Goal: Information Seeking & Learning: Learn about a topic

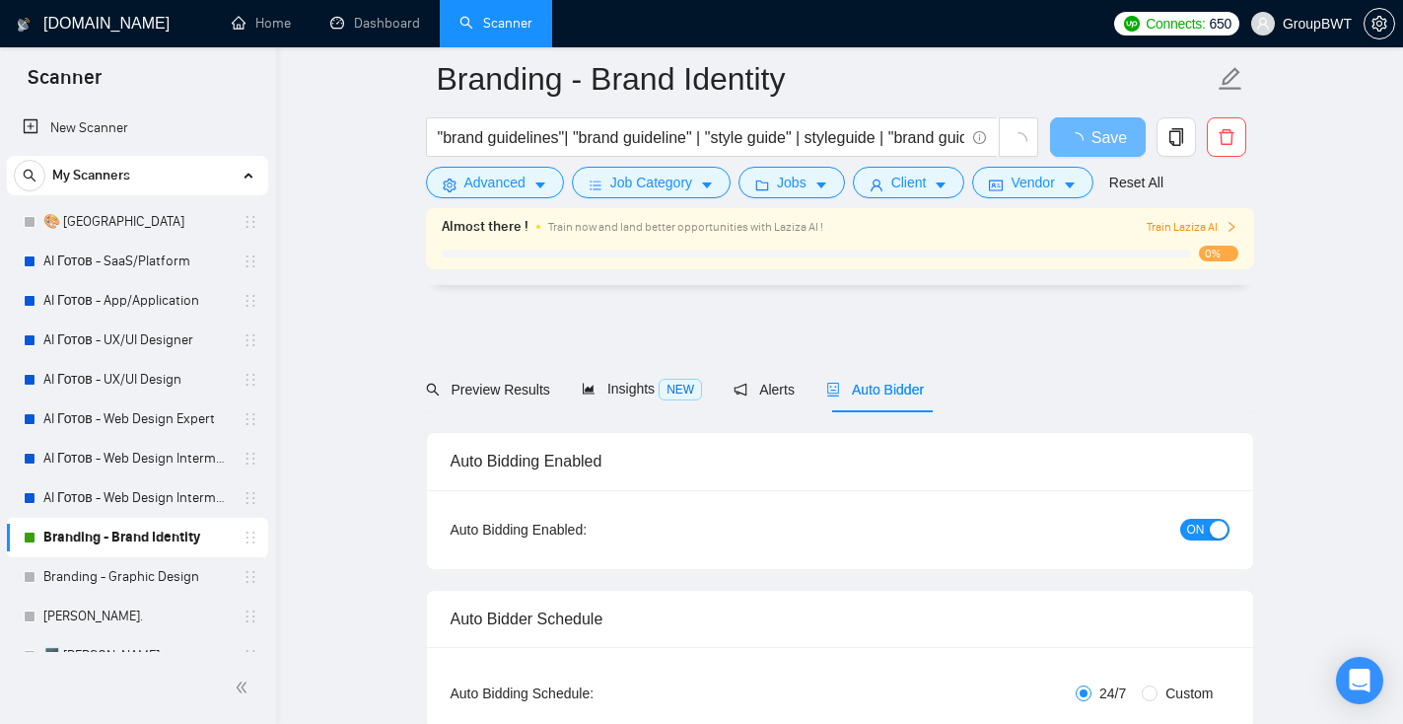
scroll to position [3941, 0]
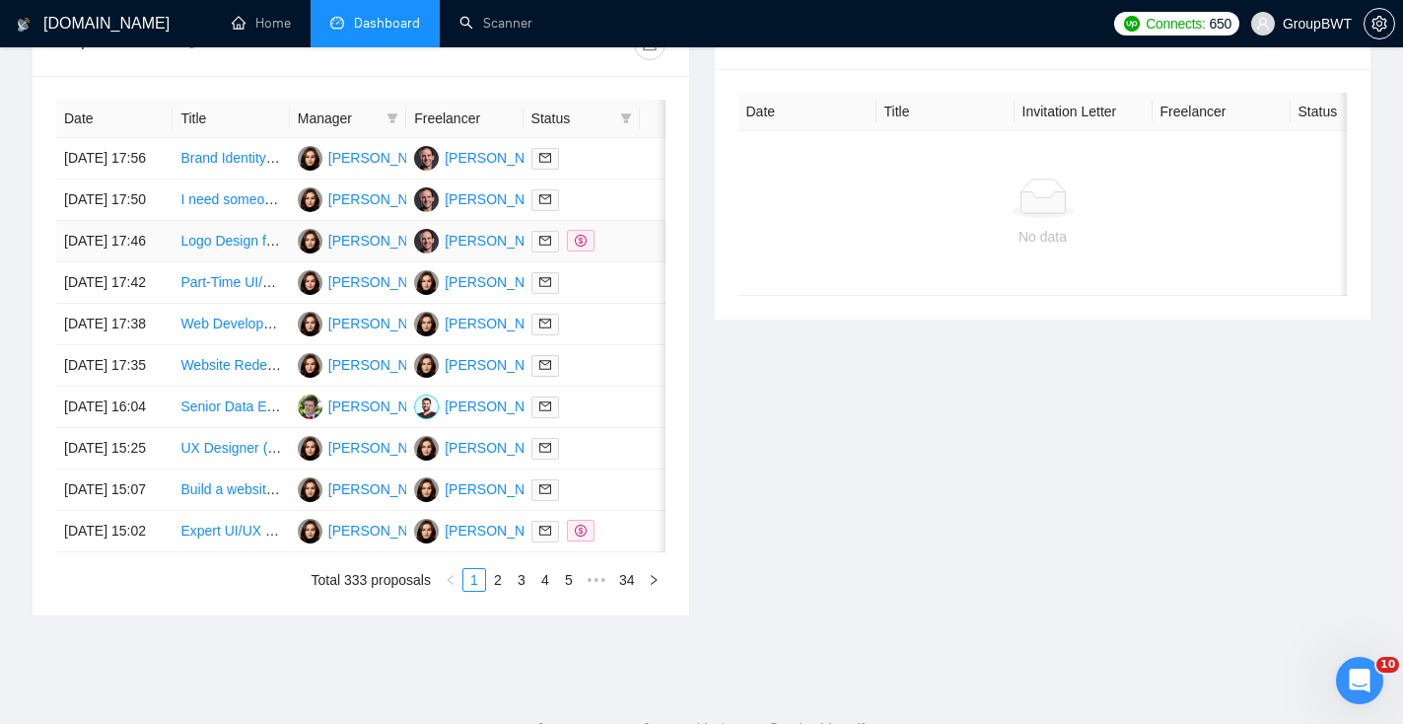
scroll to position [1048, 0]
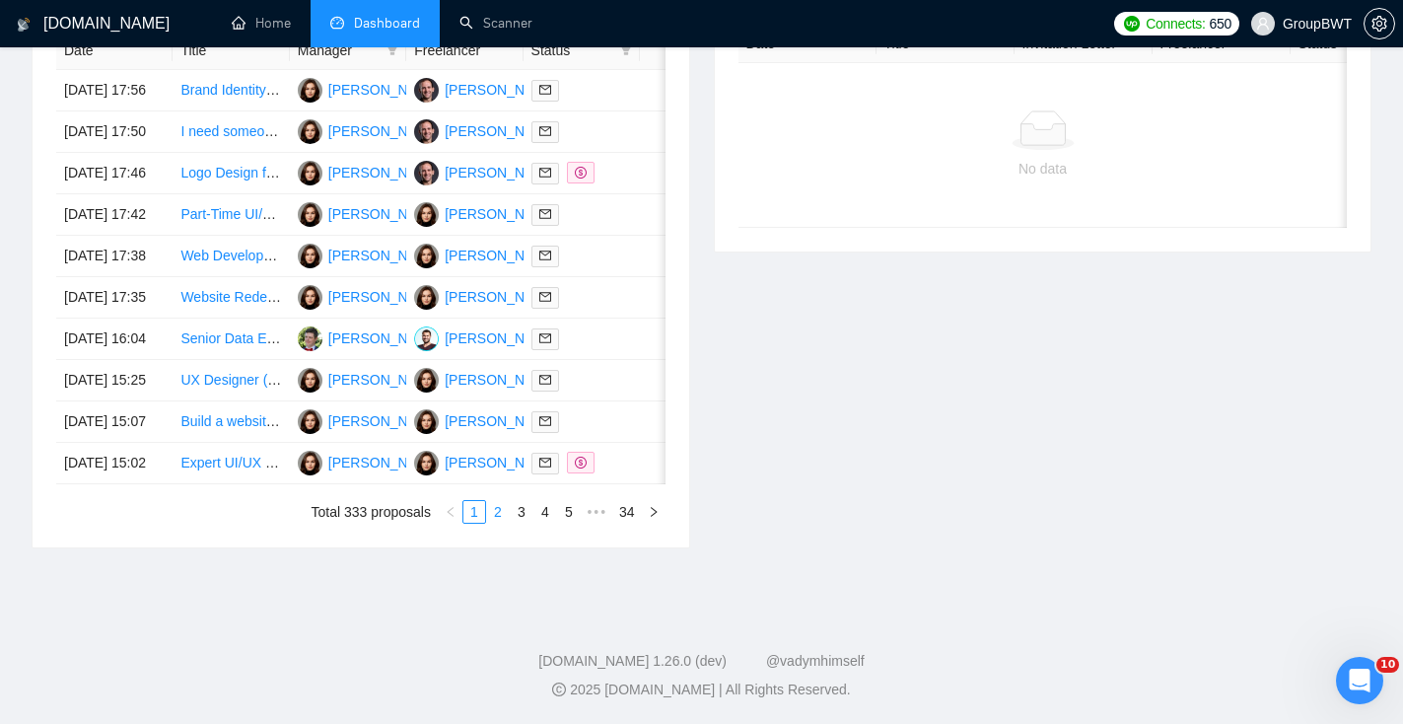
click at [494, 513] on link "2" at bounding box center [498, 512] width 22 height 22
click at [522, 513] on link "3" at bounding box center [522, 512] width 22 height 22
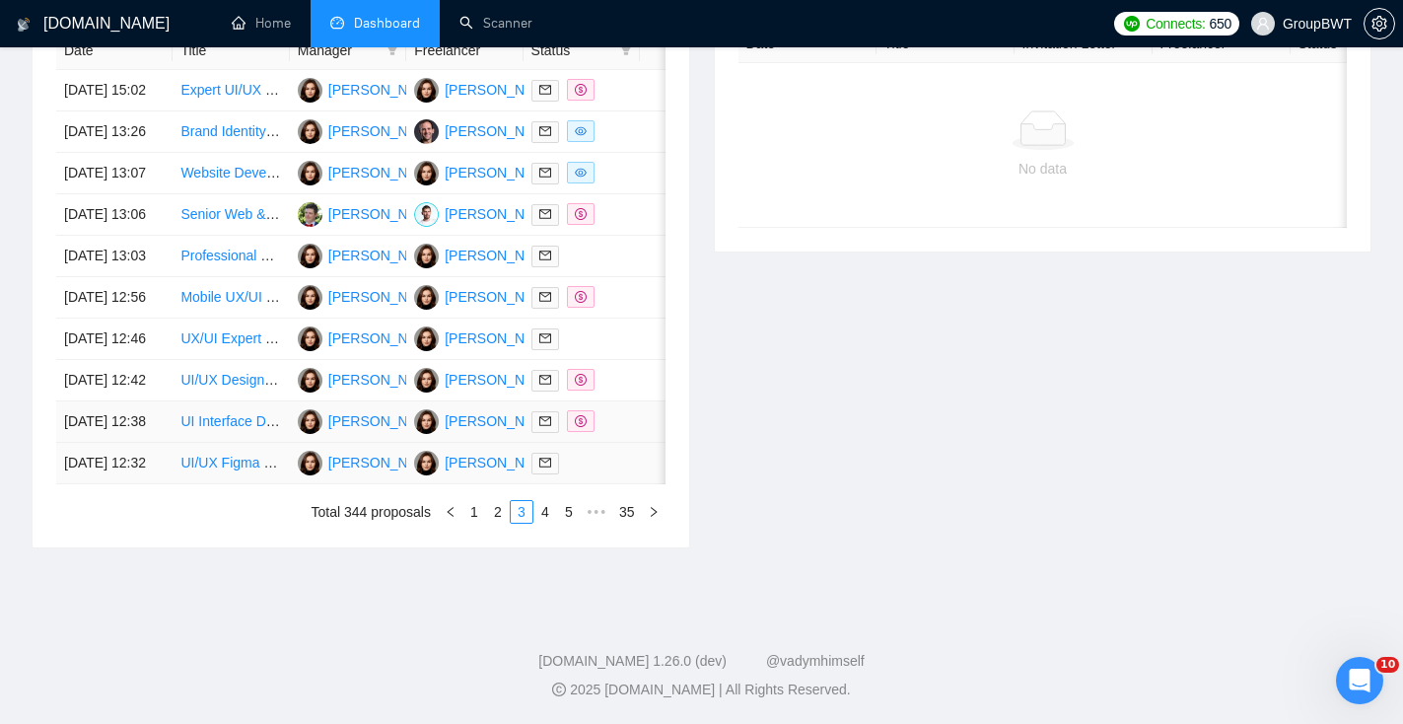
scroll to position [1005, 0]
click at [546, 523] on link "4" at bounding box center [545, 512] width 22 height 22
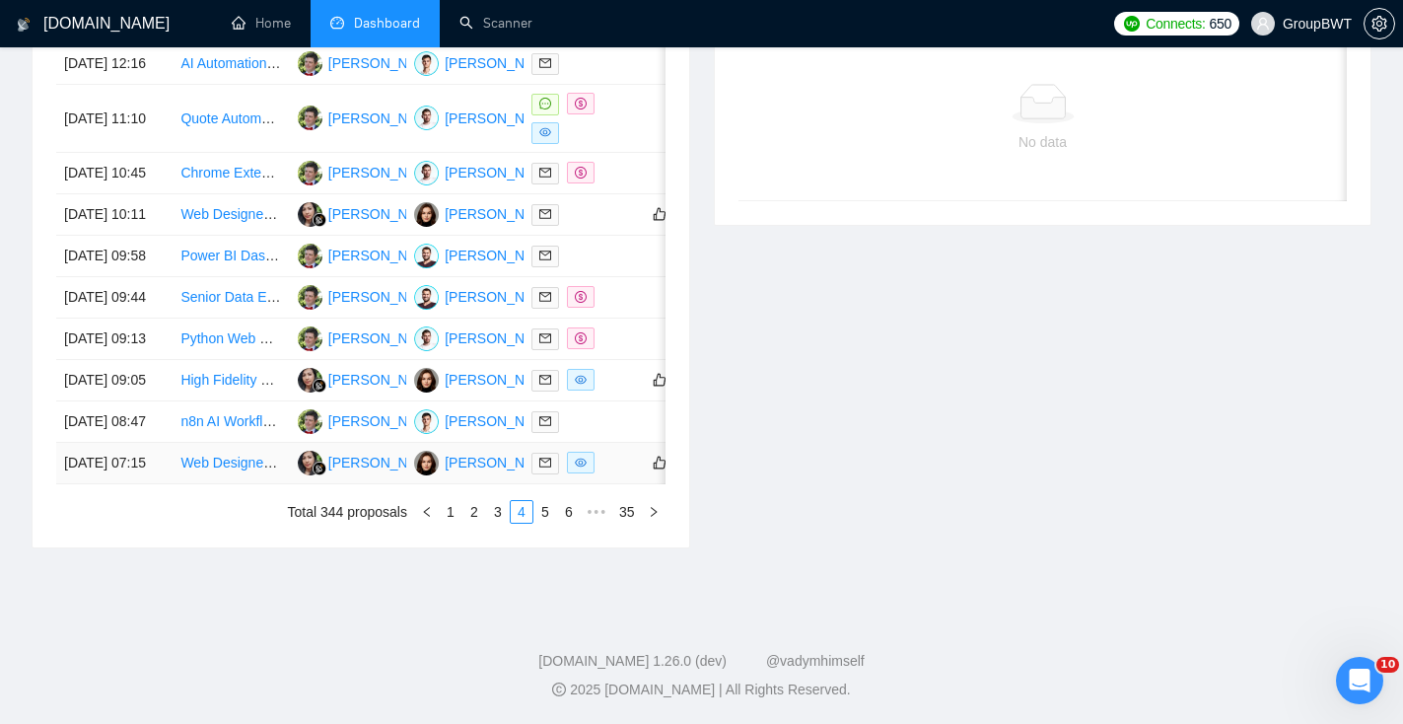
scroll to position [943, 0]
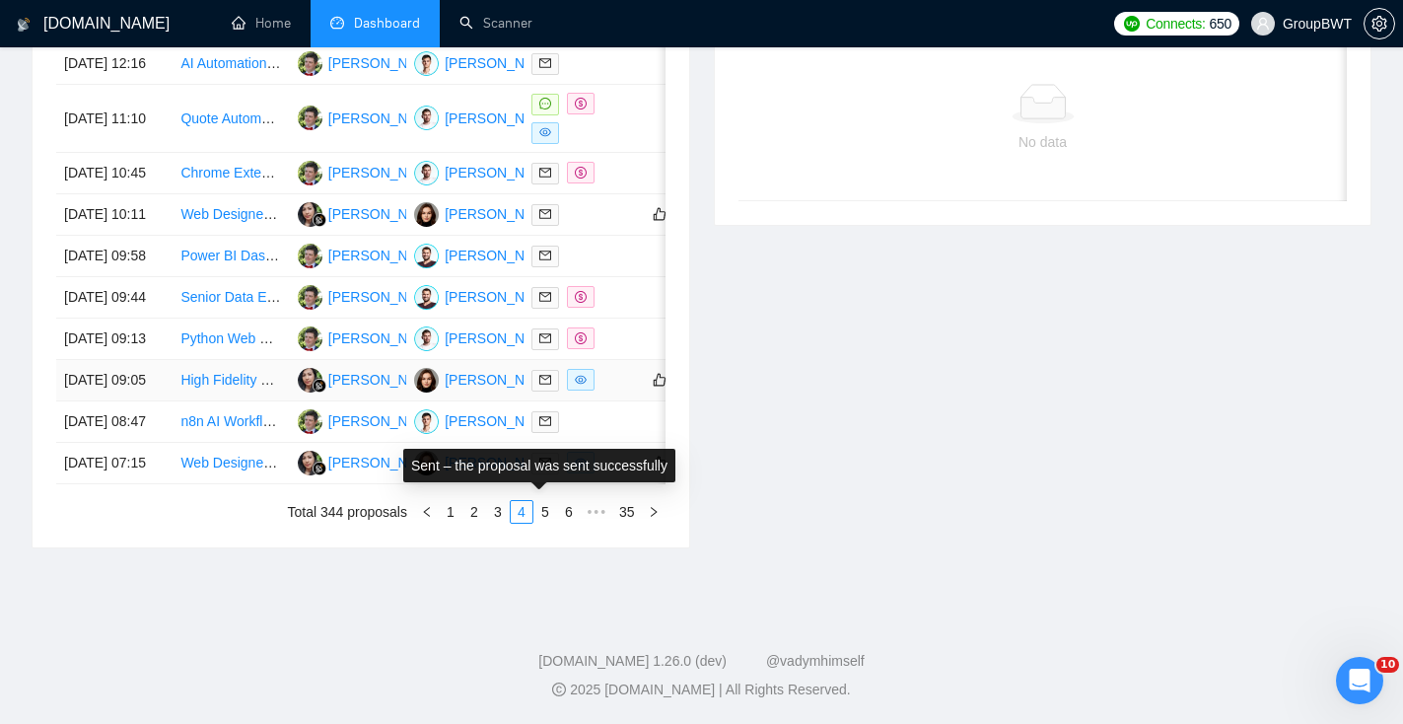
click at [541, 386] on icon "mail" at bounding box center [545, 380] width 12 height 12
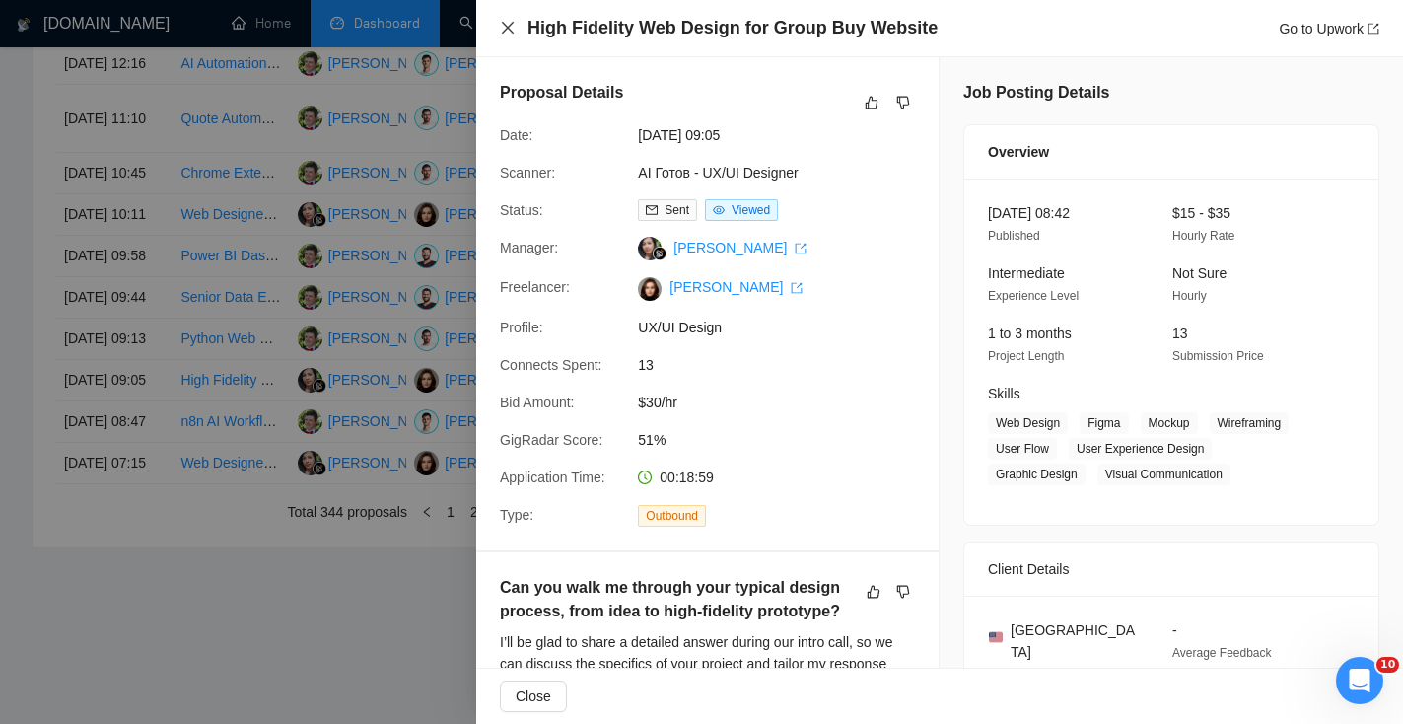
click at [510, 23] on icon "close" at bounding box center [508, 28] width 16 height 16
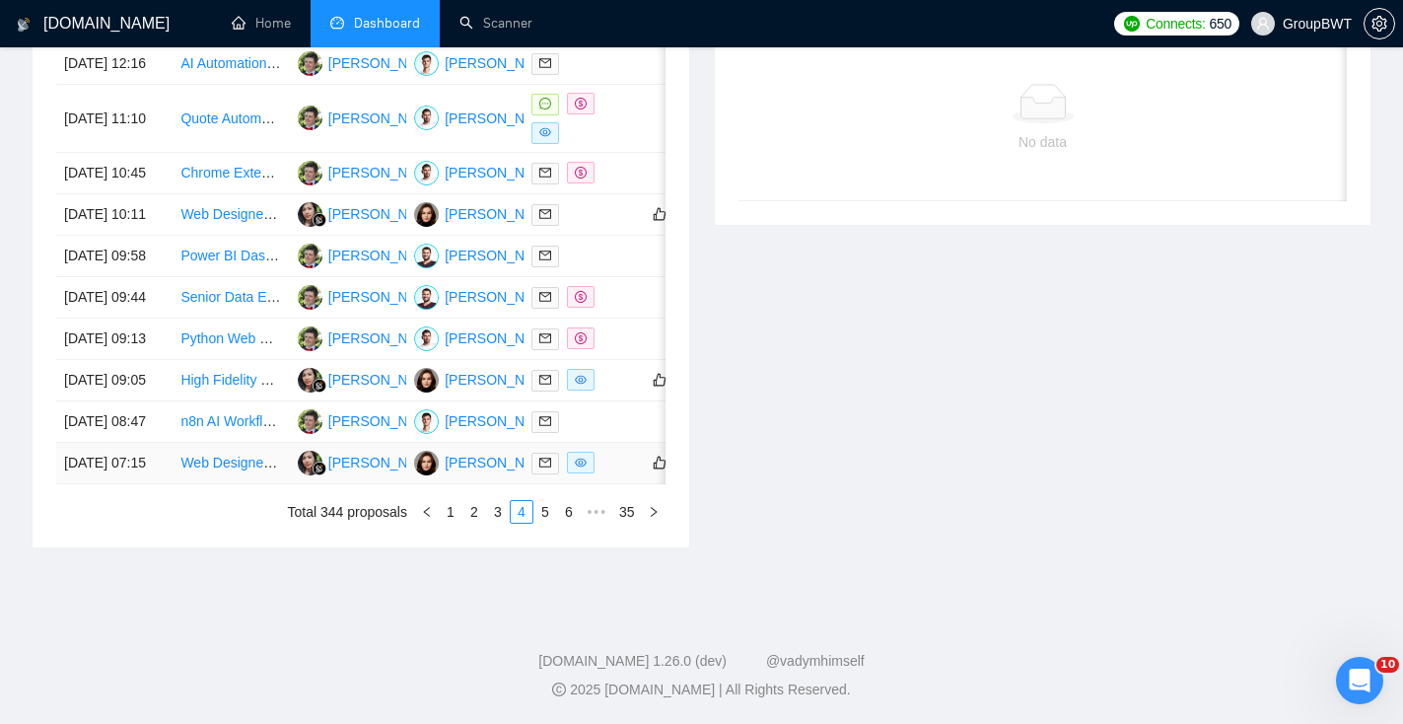
click at [545, 468] on icon "mail" at bounding box center [545, 463] width 12 height 12
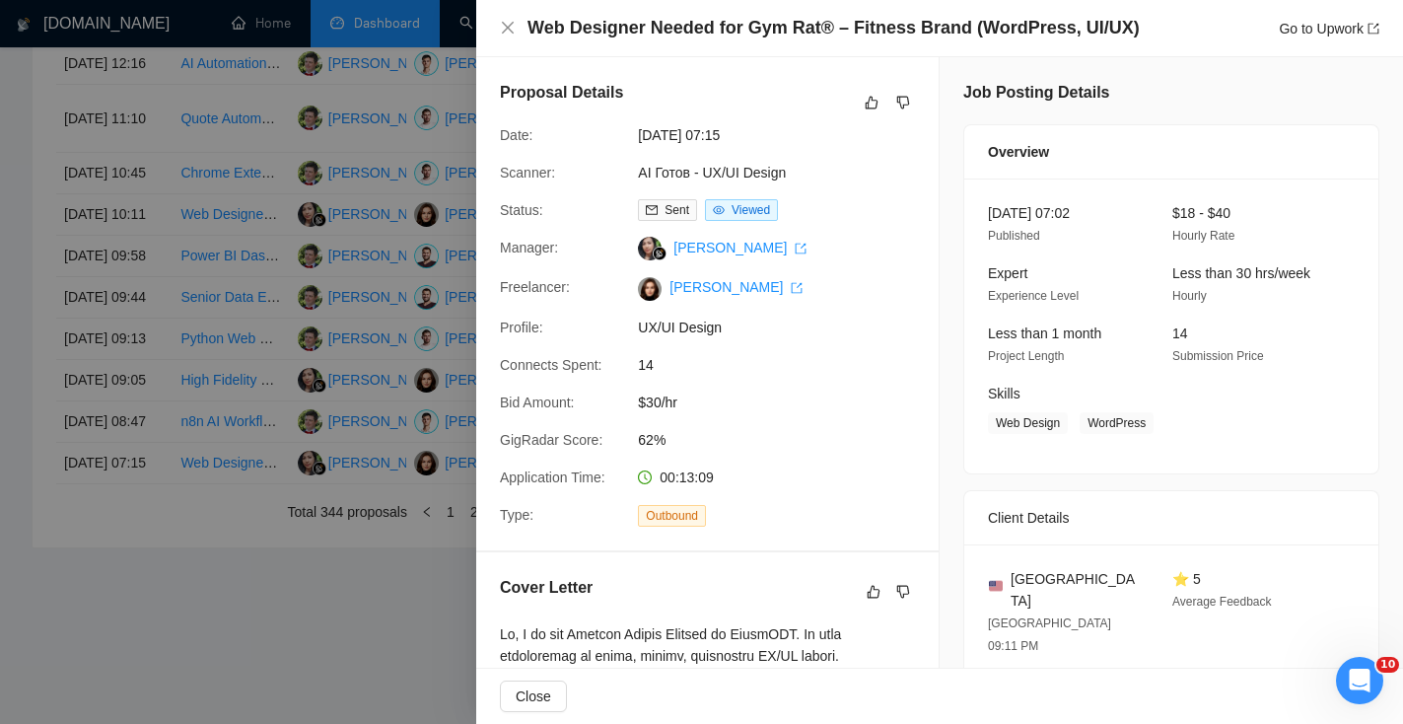
click at [344, 666] on div at bounding box center [701, 362] width 1403 height 724
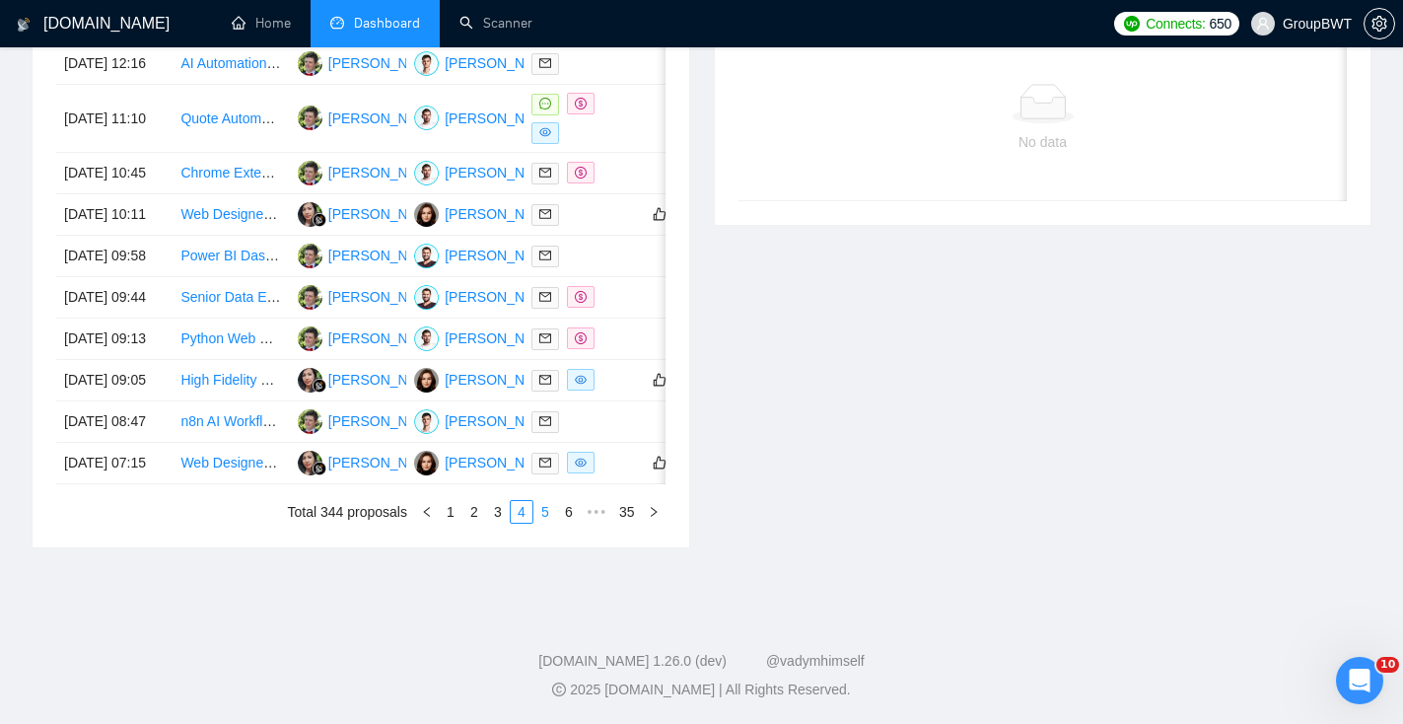
click at [546, 523] on link "5" at bounding box center [545, 512] width 22 height 22
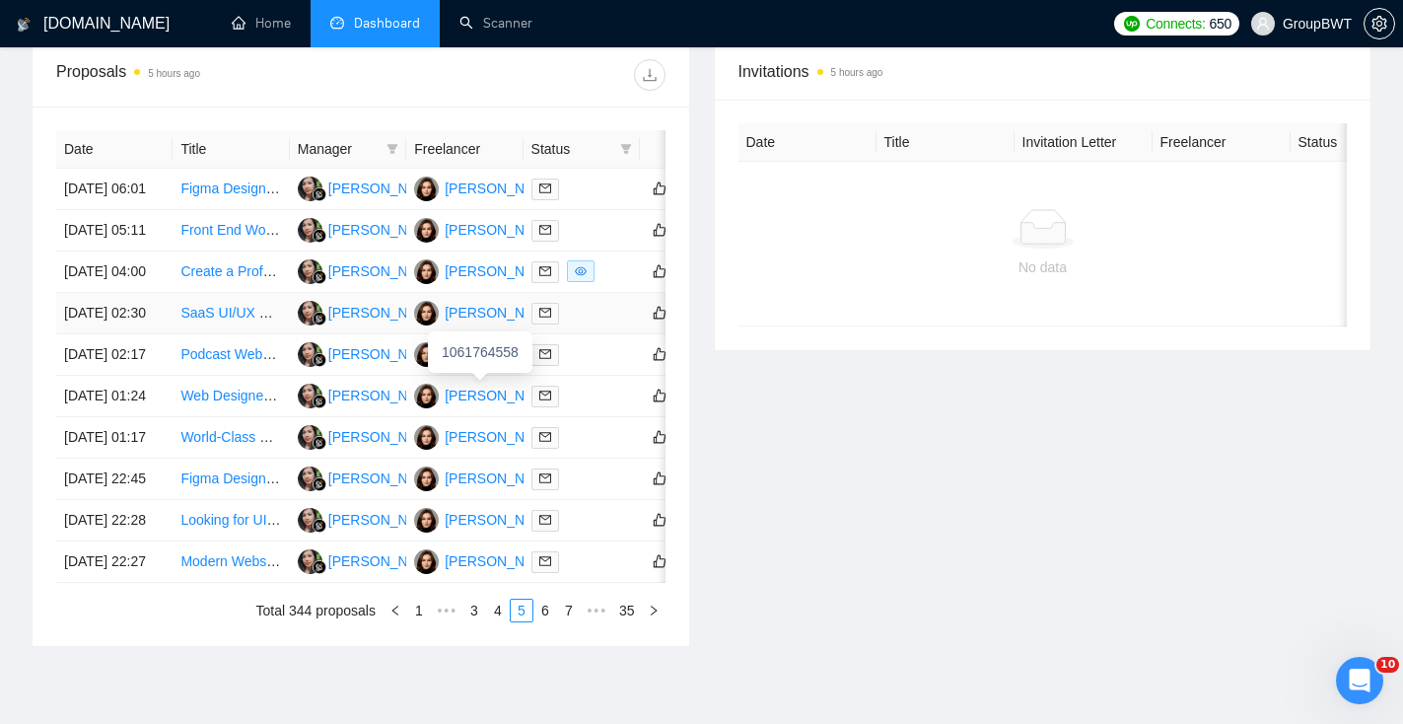
scroll to position [769, 0]
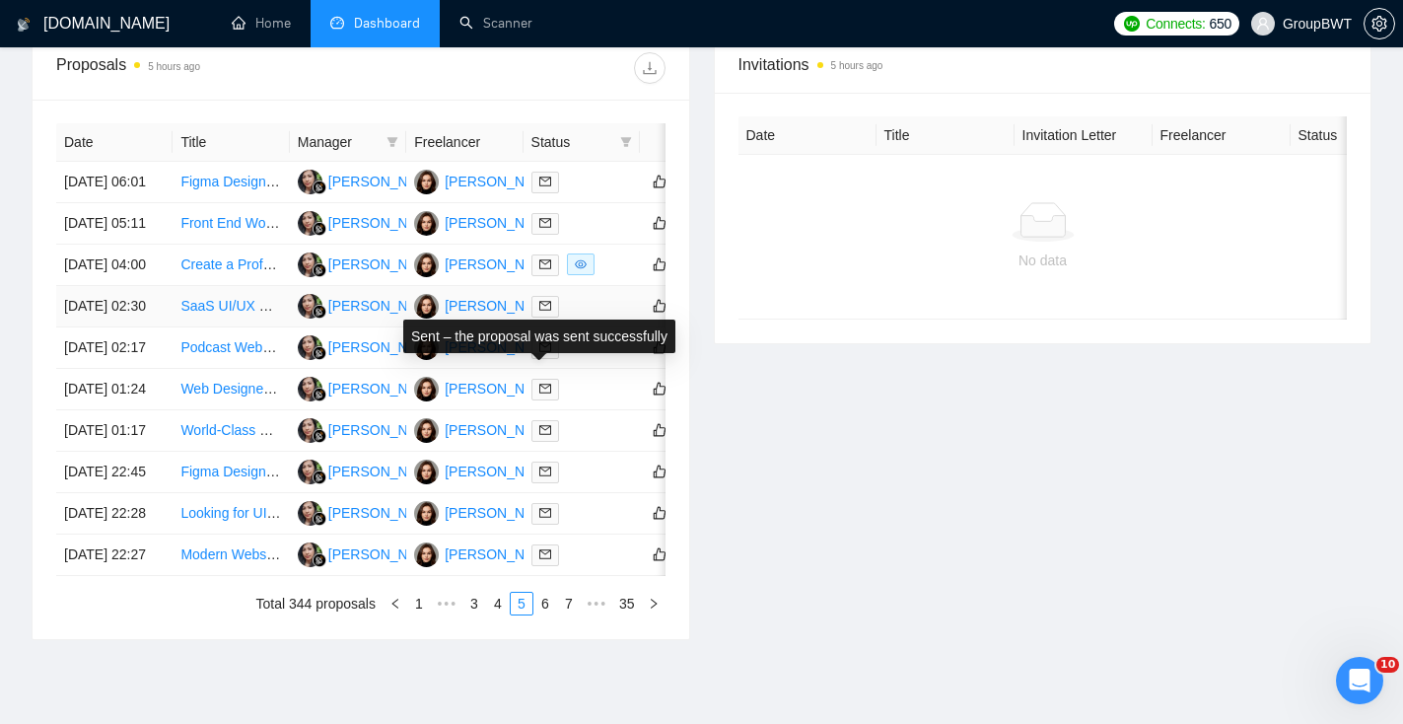
click at [545, 312] on icon "mail" at bounding box center [545, 306] width 12 height 12
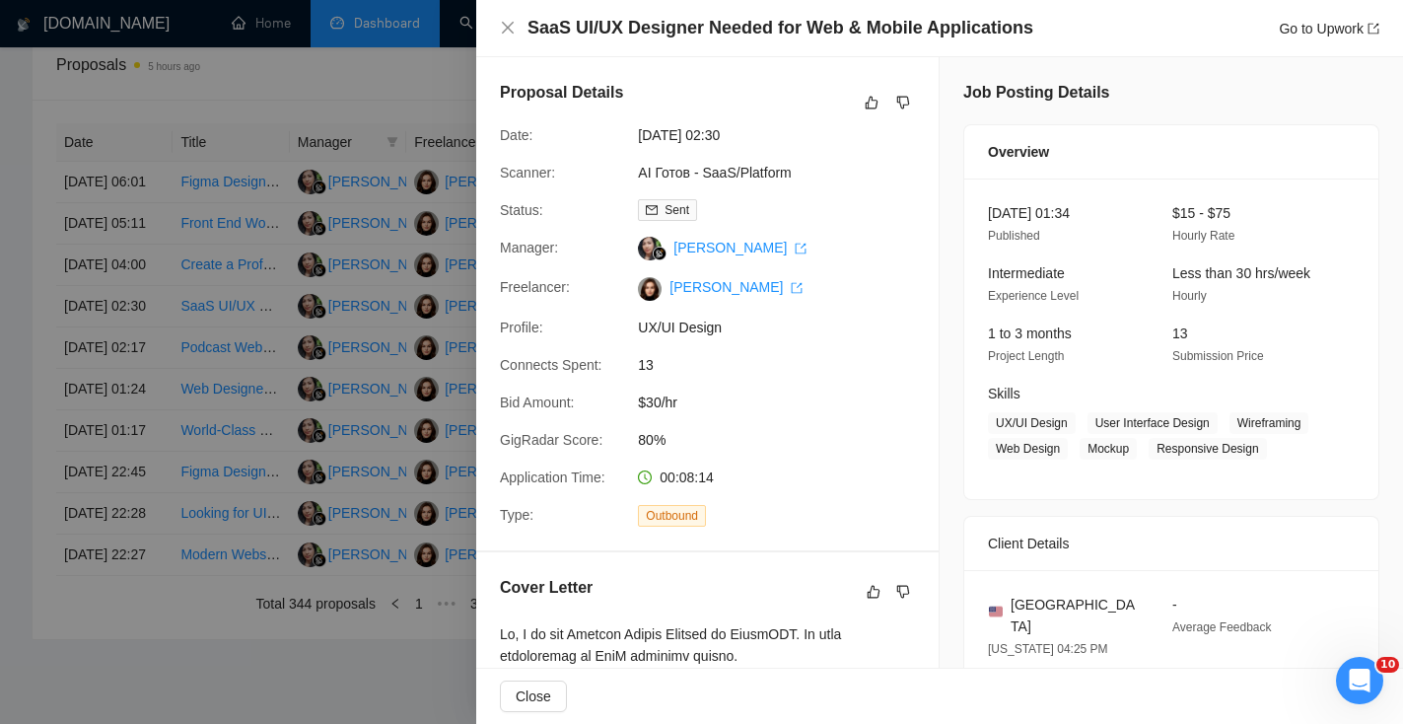
click at [337, 429] on div at bounding box center [701, 362] width 1403 height 724
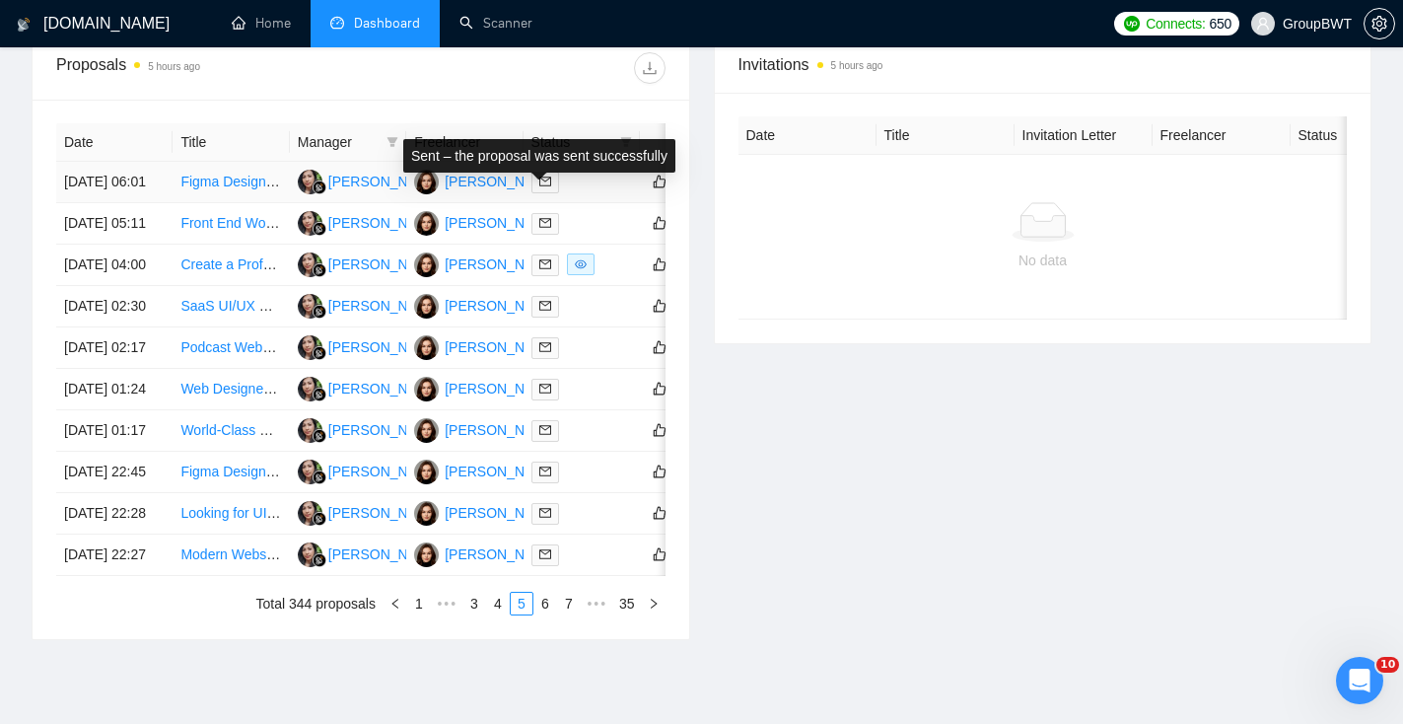
click at [546, 187] on icon "mail" at bounding box center [545, 182] width 12 height 12
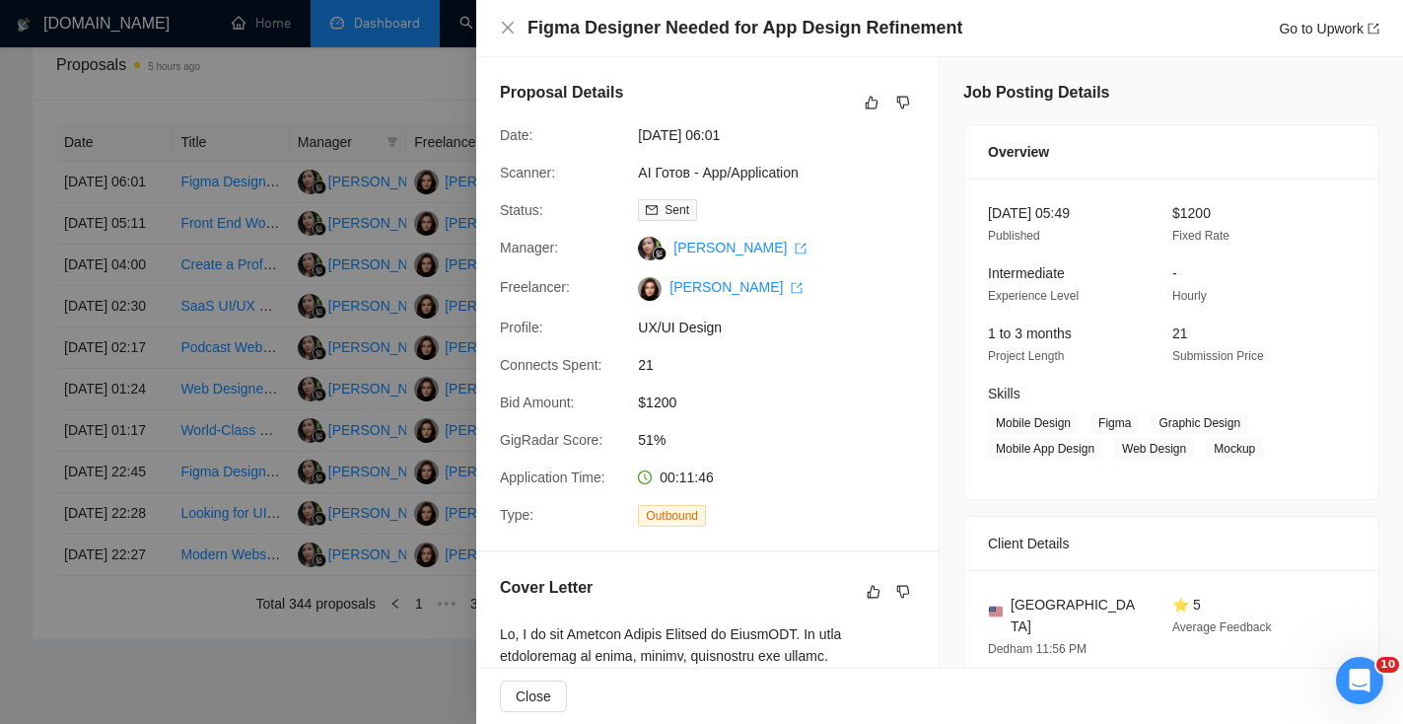
click at [392, 457] on div at bounding box center [701, 362] width 1403 height 724
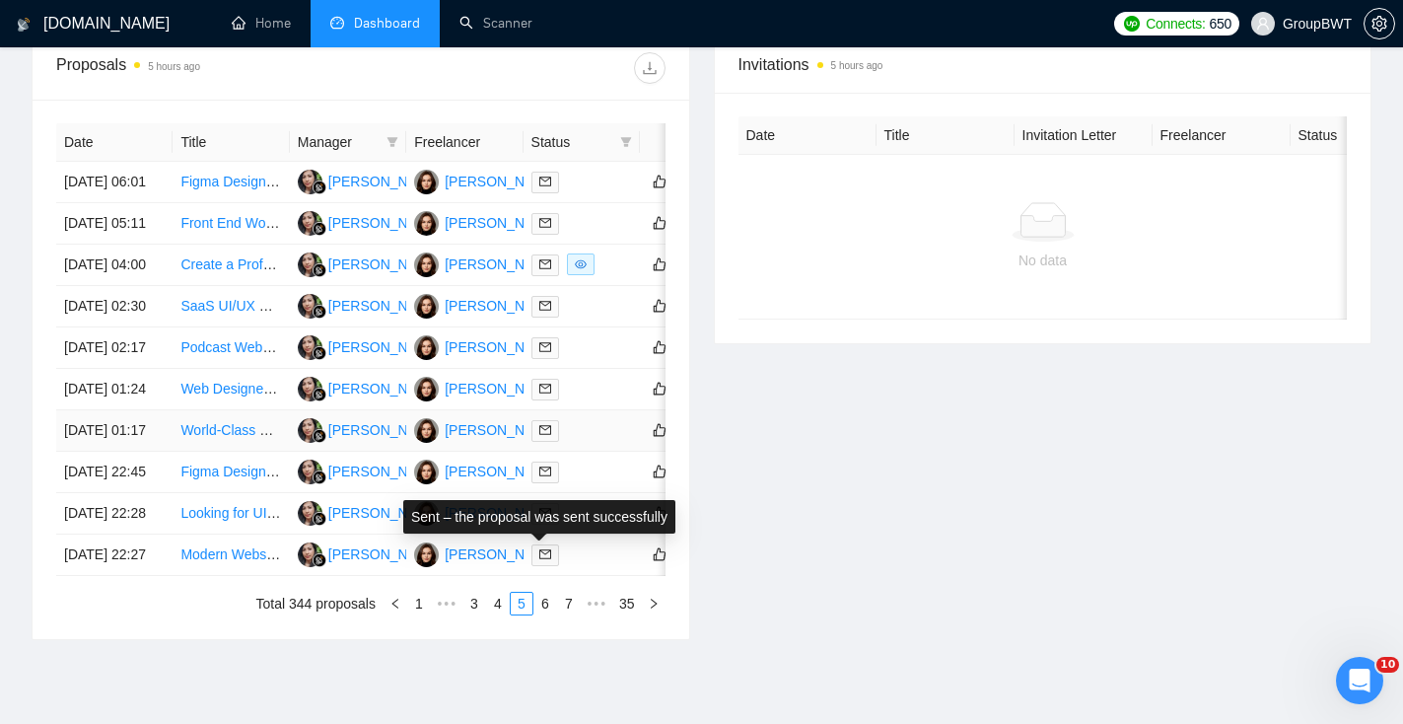
click at [547, 436] on icon "mail" at bounding box center [545, 430] width 12 height 12
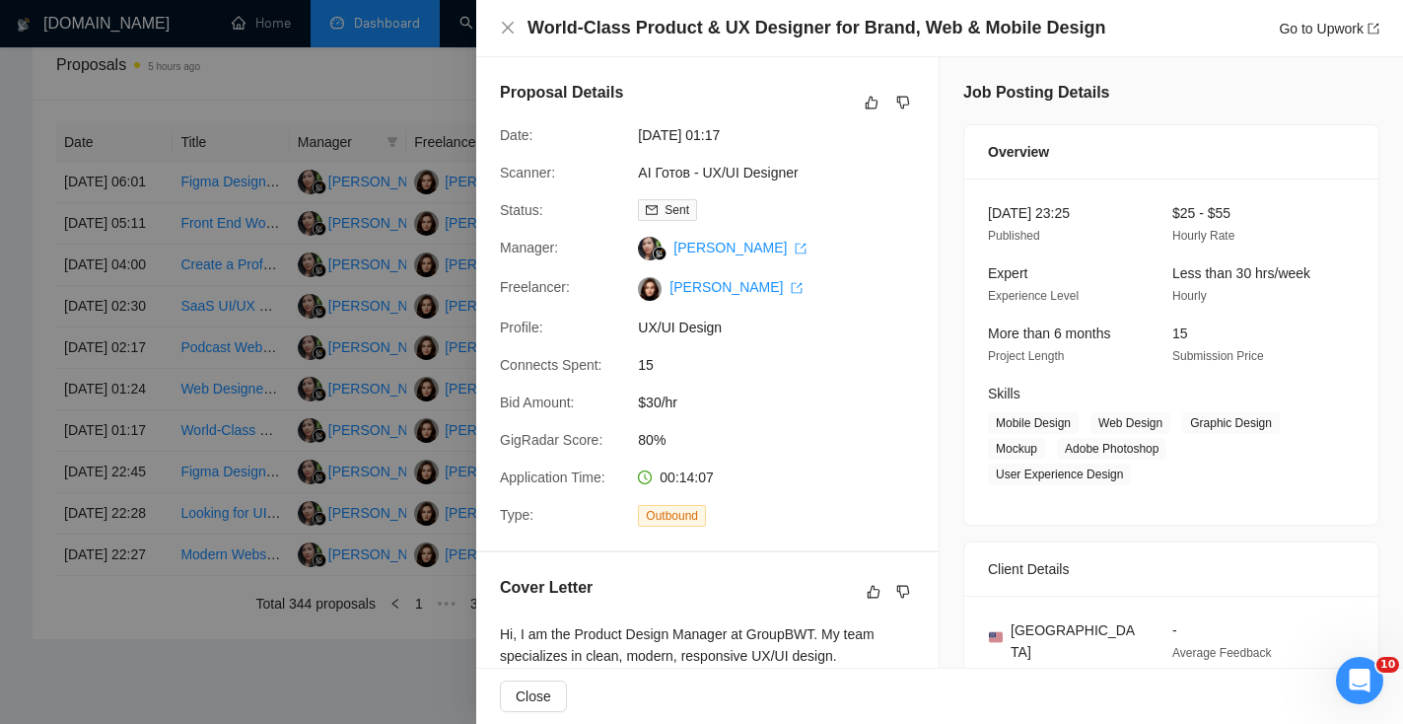
click at [382, 448] on div at bounding box center [701, 362] width 1403 height 724
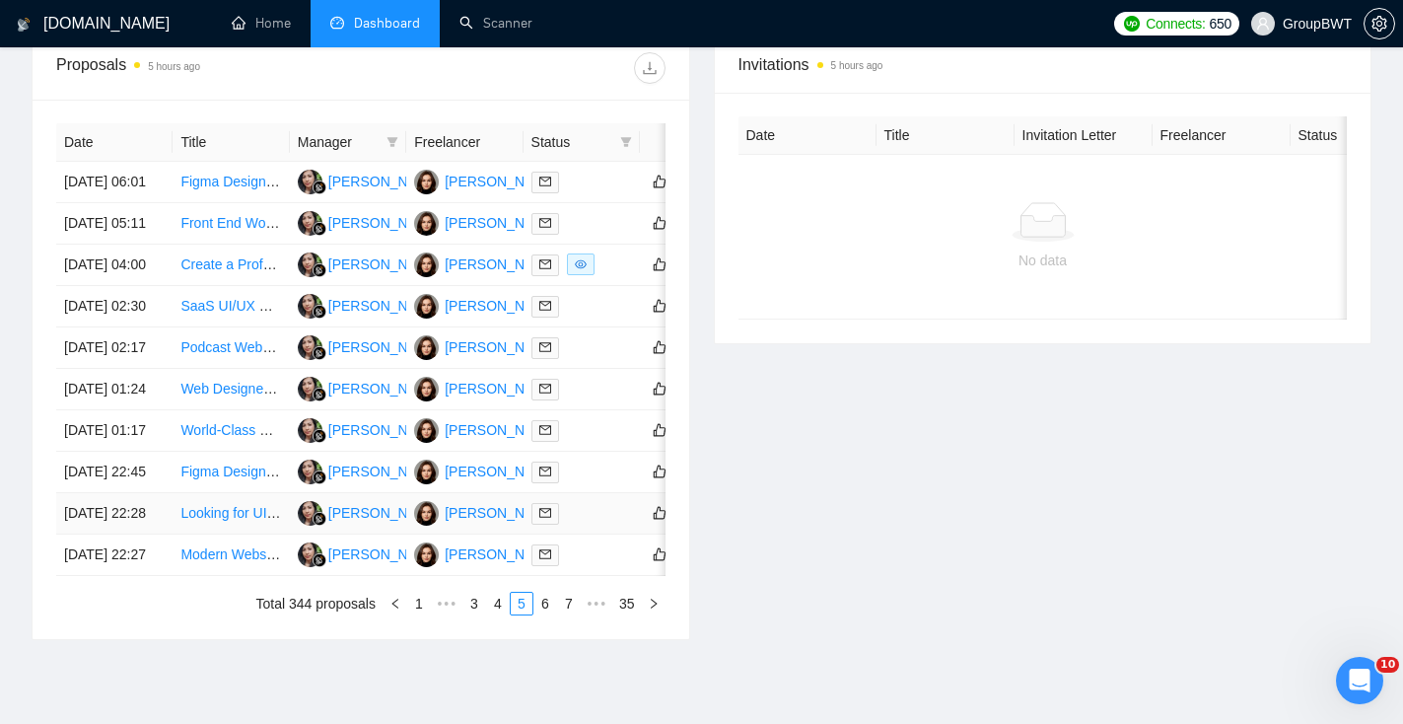
click at [546, 519] on icon "mail" at bounding box center [545, 513] width 12 height 12
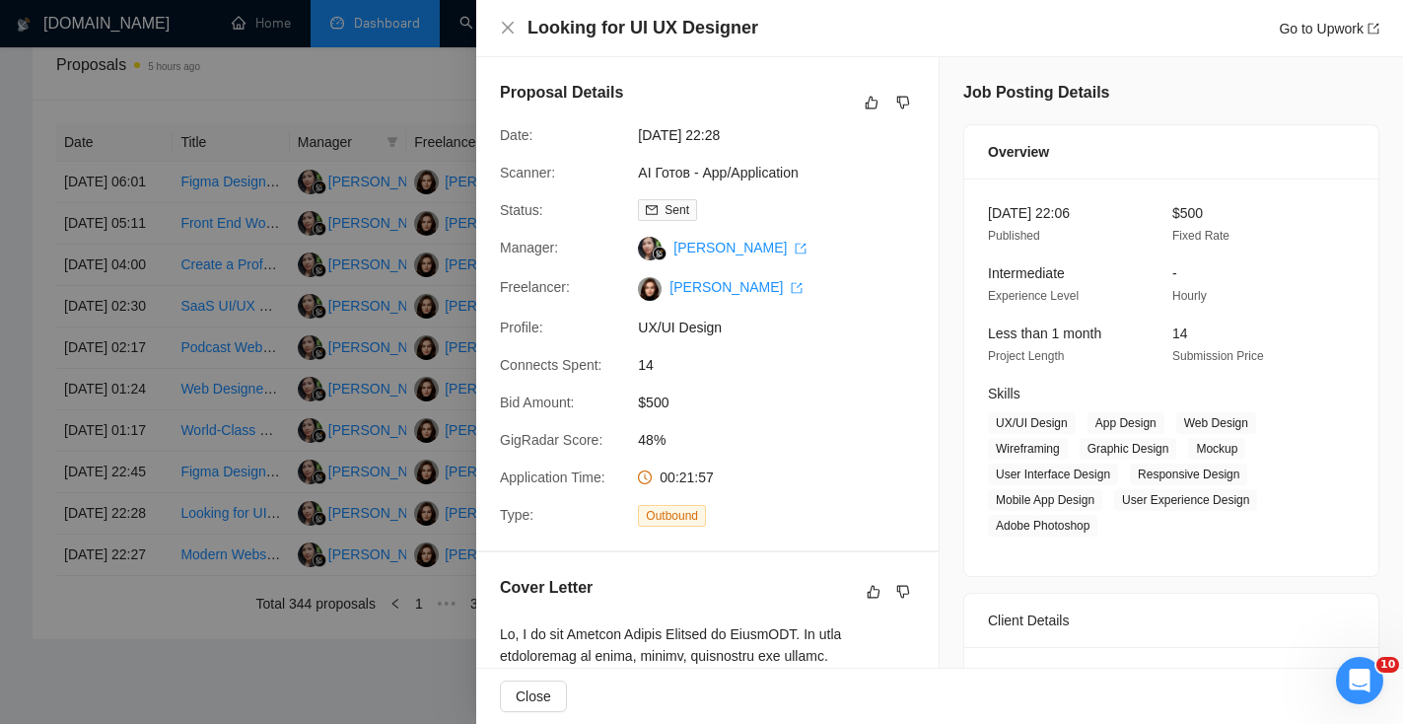
click at [344, 539] on div at bounding box center [701, 362] width 1403 height 724
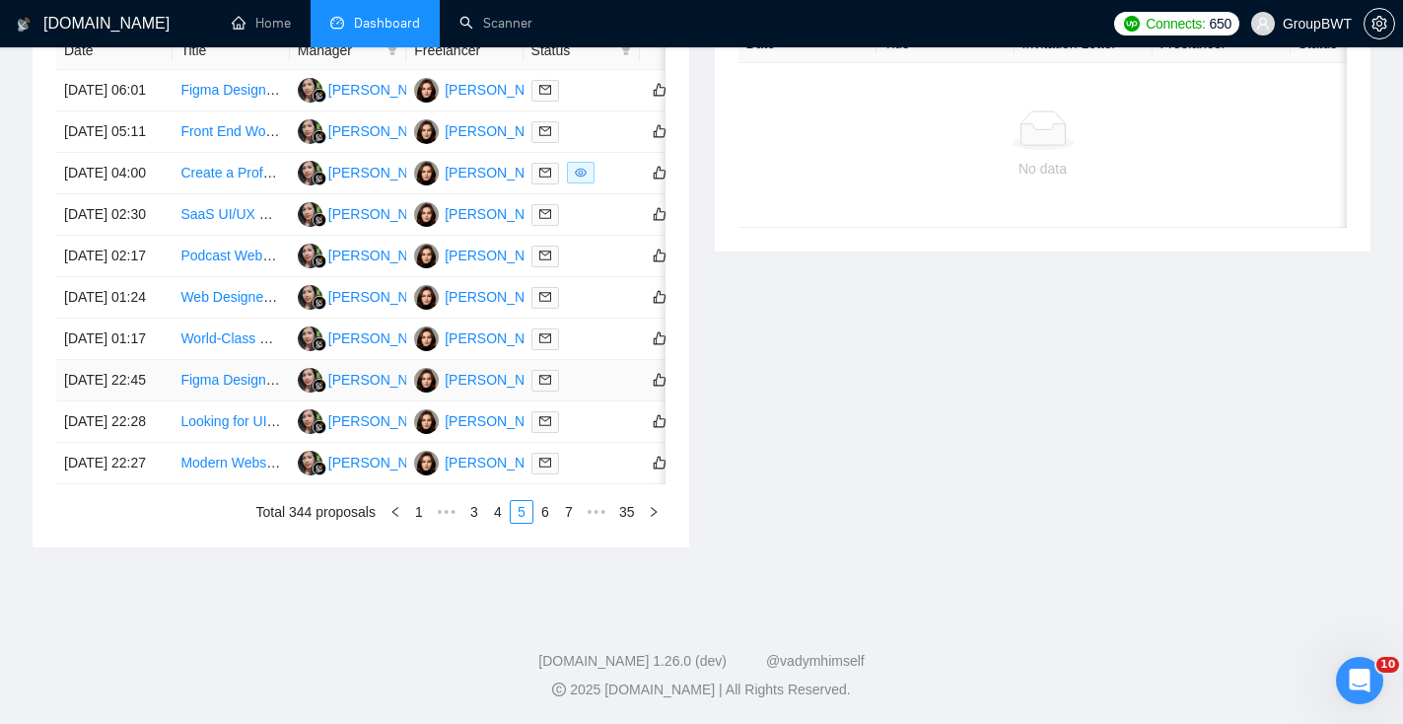
scroll to position [977, 0]
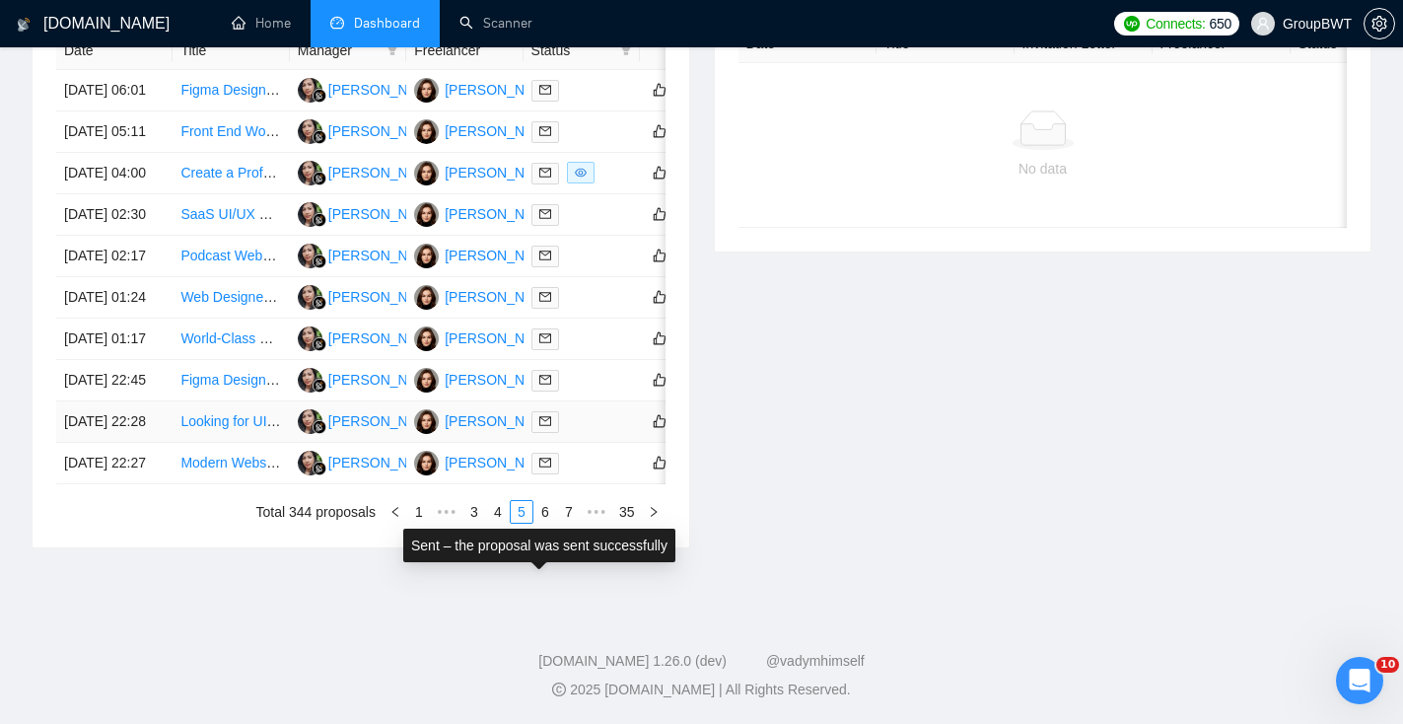
click at [545, 427] on icon "mail" at bounding box center [545, 421] width 12 height 12
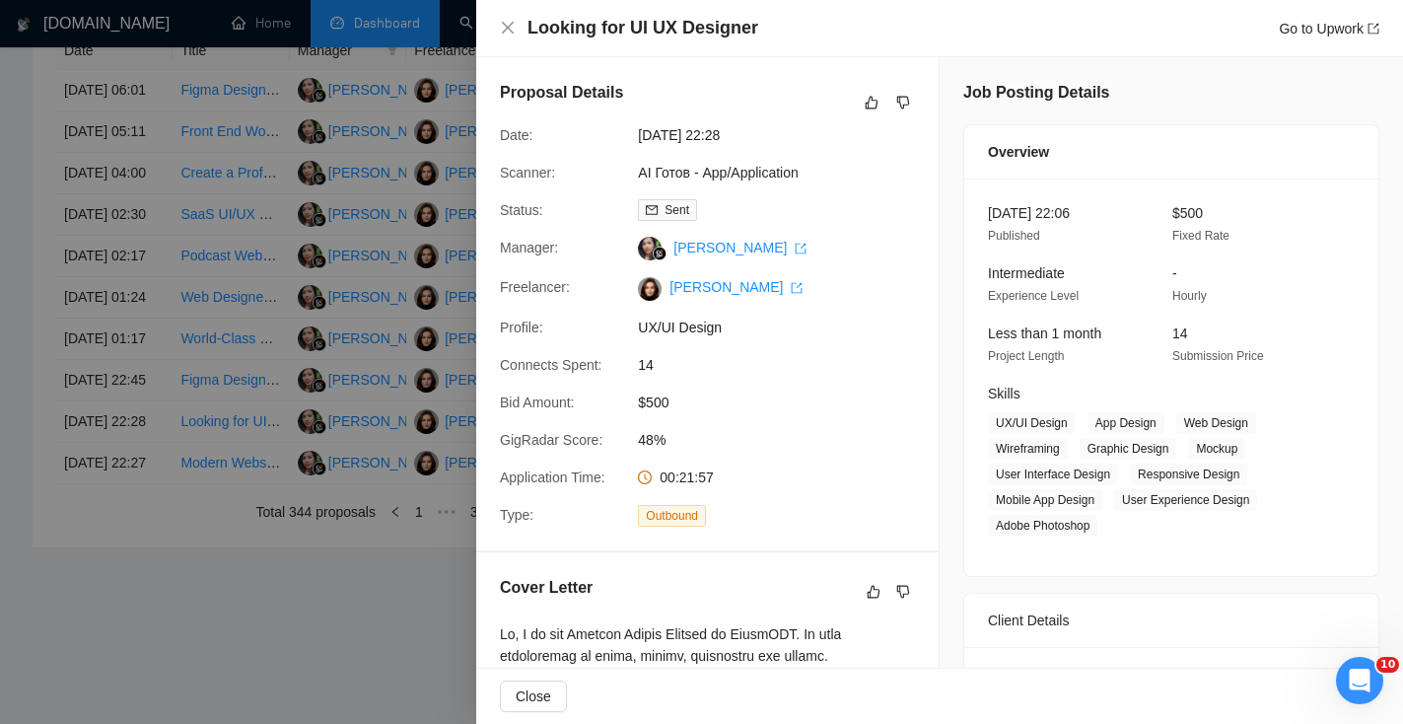
click at [392, 556] on div at bounding box center [701, 362] width 1403 height 724
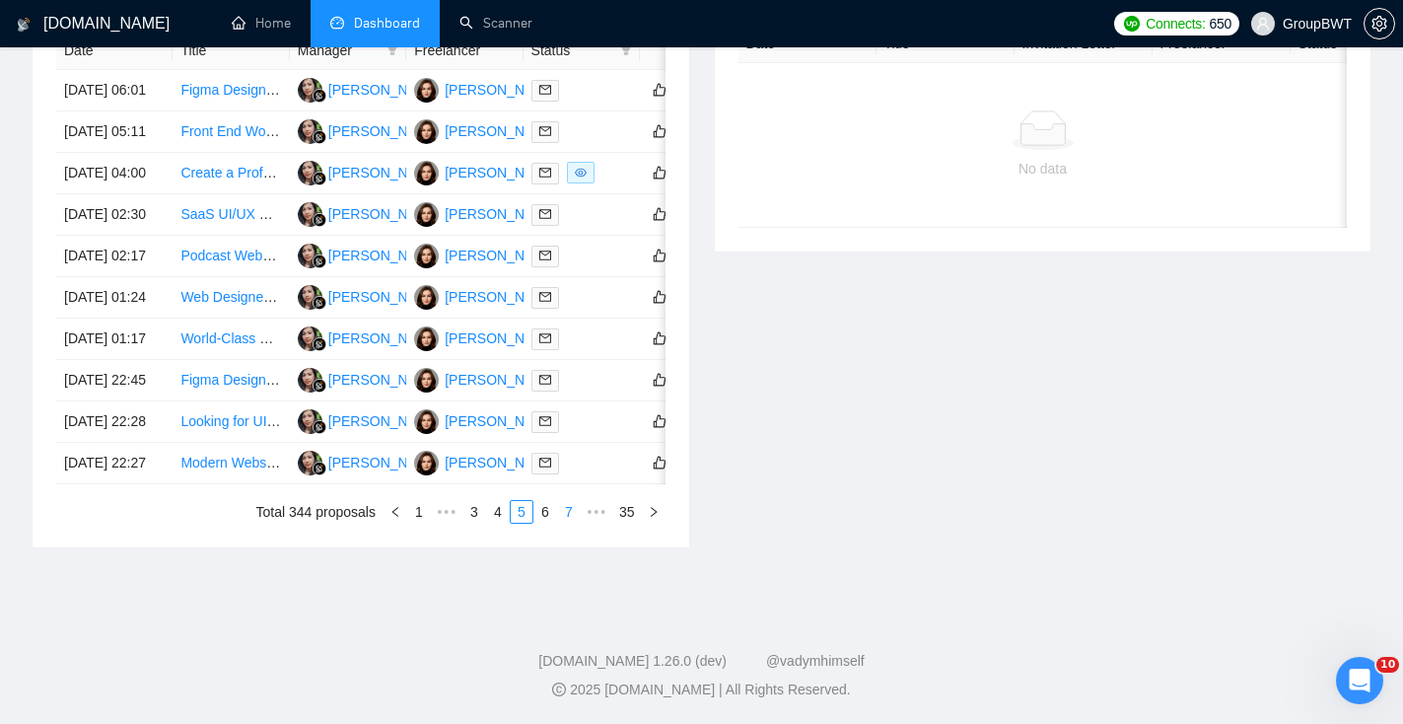
click at [543, 523] on link "6" at bounding box center [545, 512] width 22 height 22
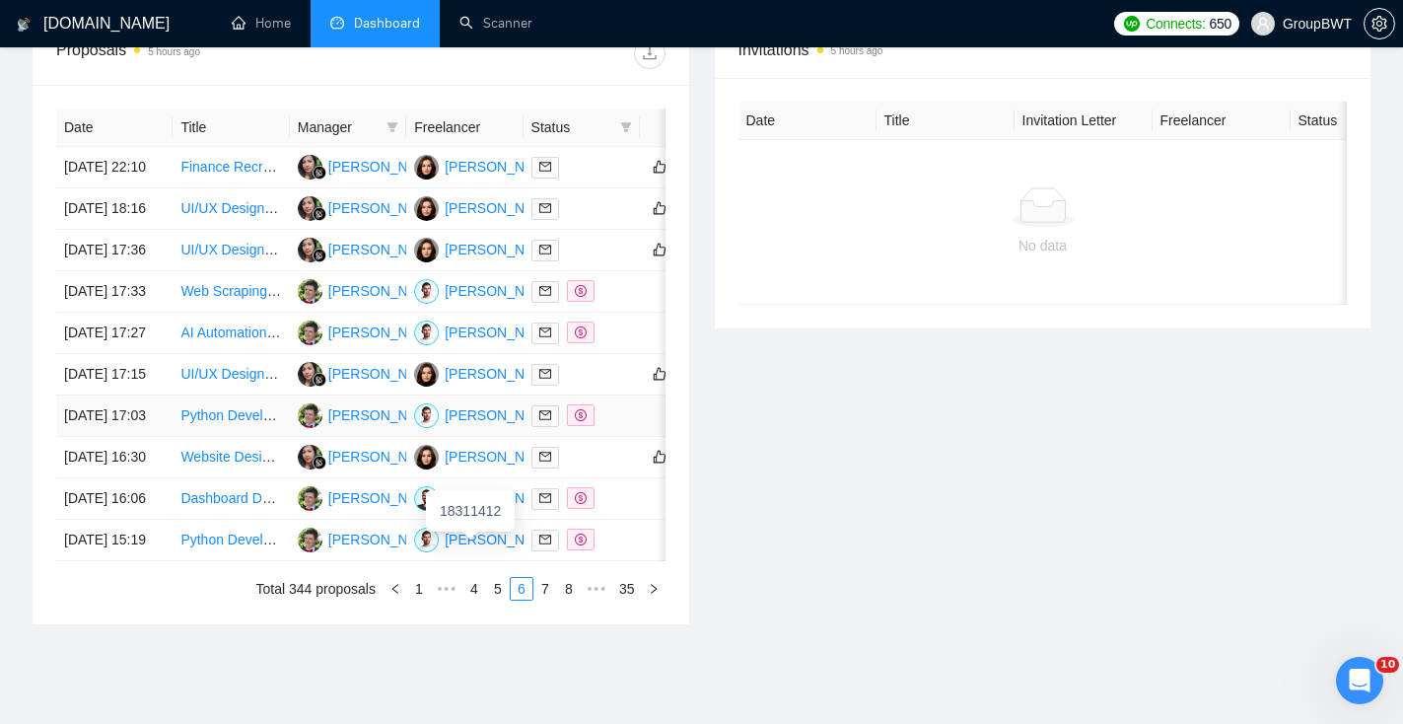
scroll to position [743, 0]
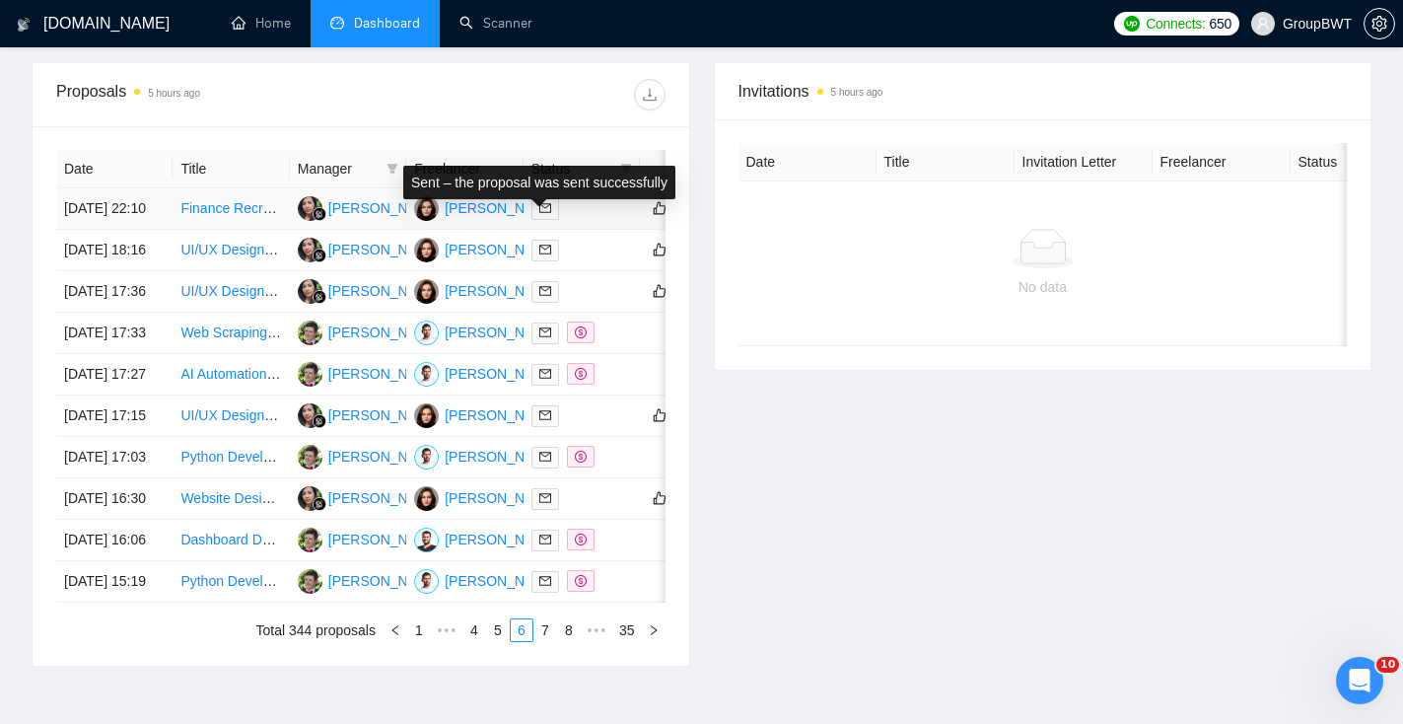
click at [543, 214] on icon "mail" at bounding box center [545, 208] width 12 height 12
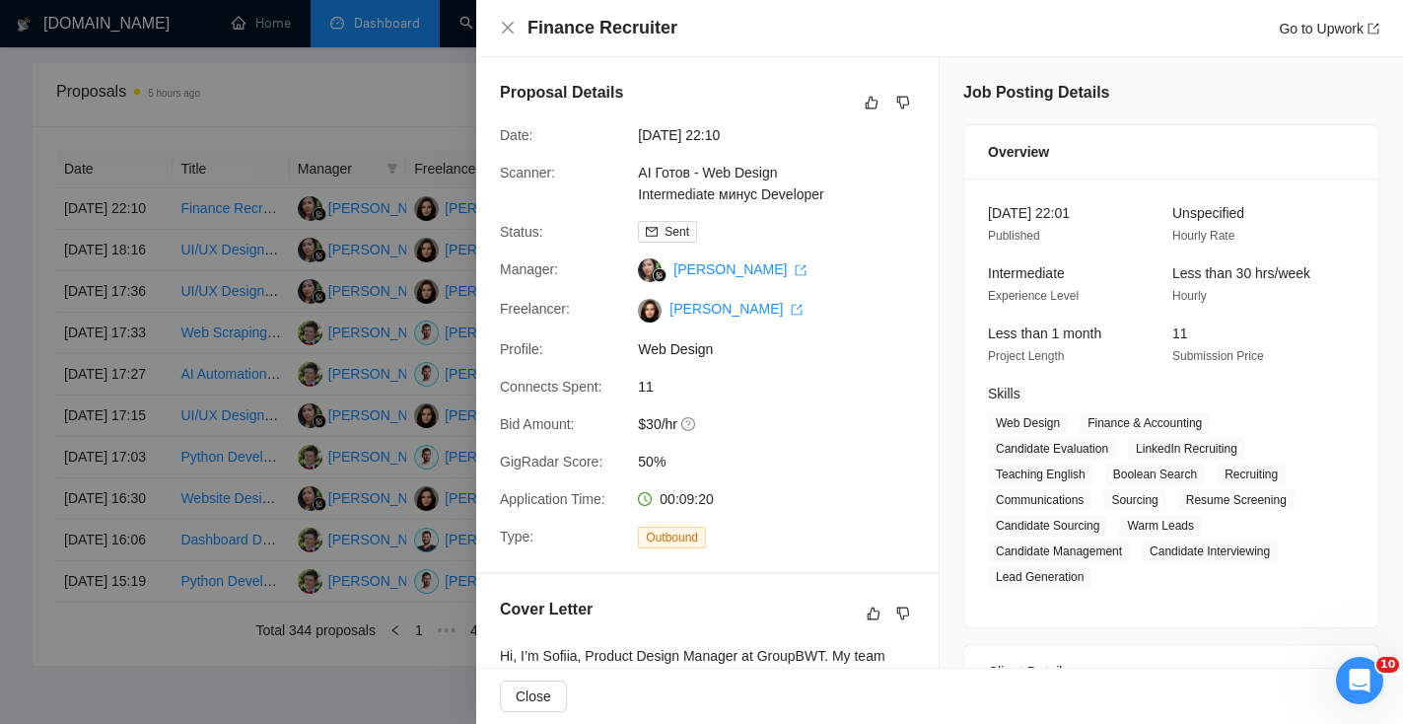
click at [386, 469] on div at bounding box center [701, 362] width 1403 height 724
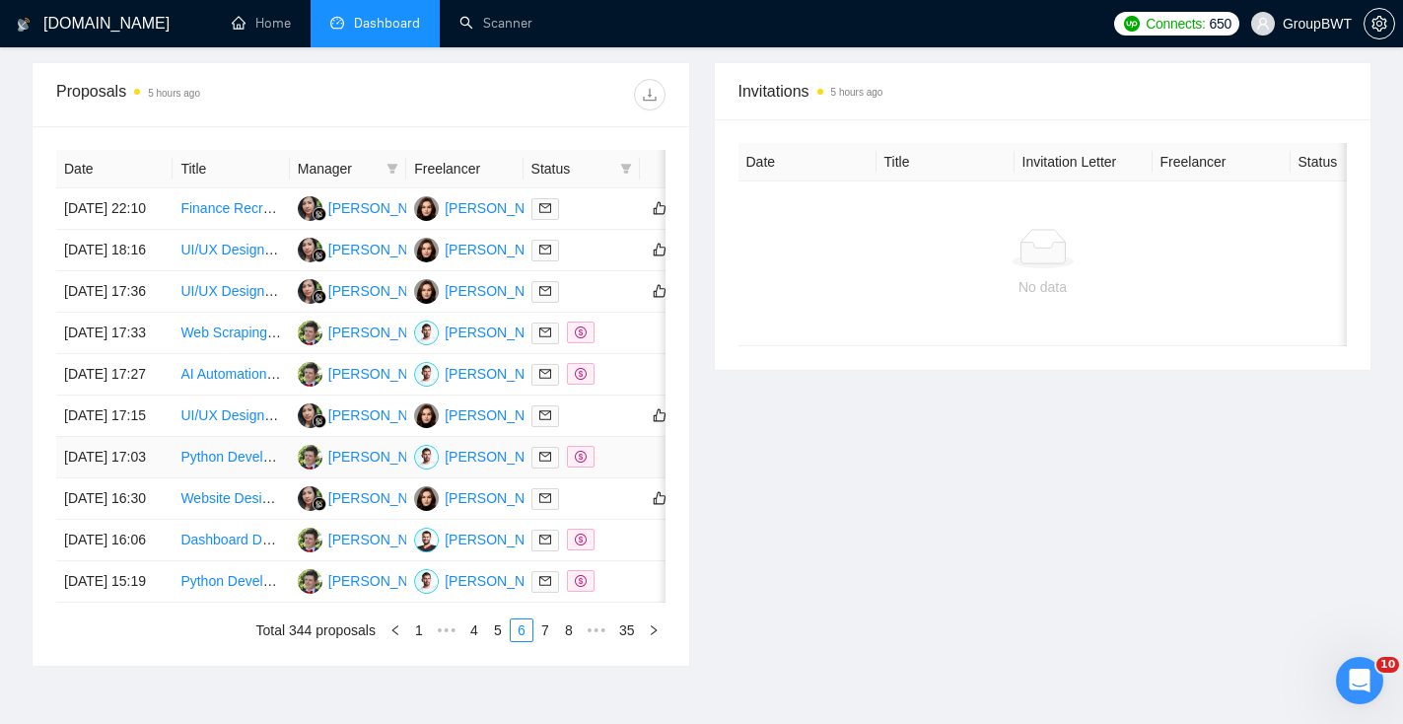
scroll to position [807, 0]
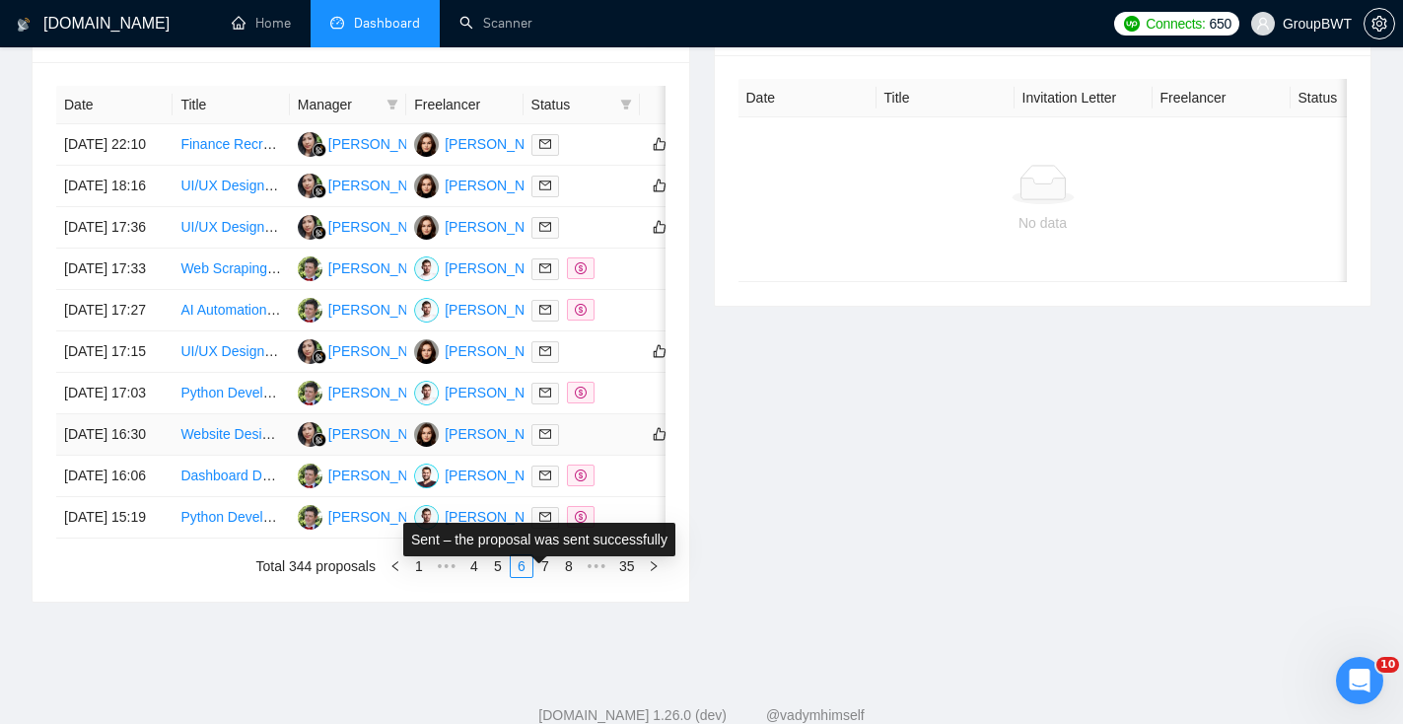
click at [542, 440] on icon "mail" at bounding box center [545, 434] width 12 height 12
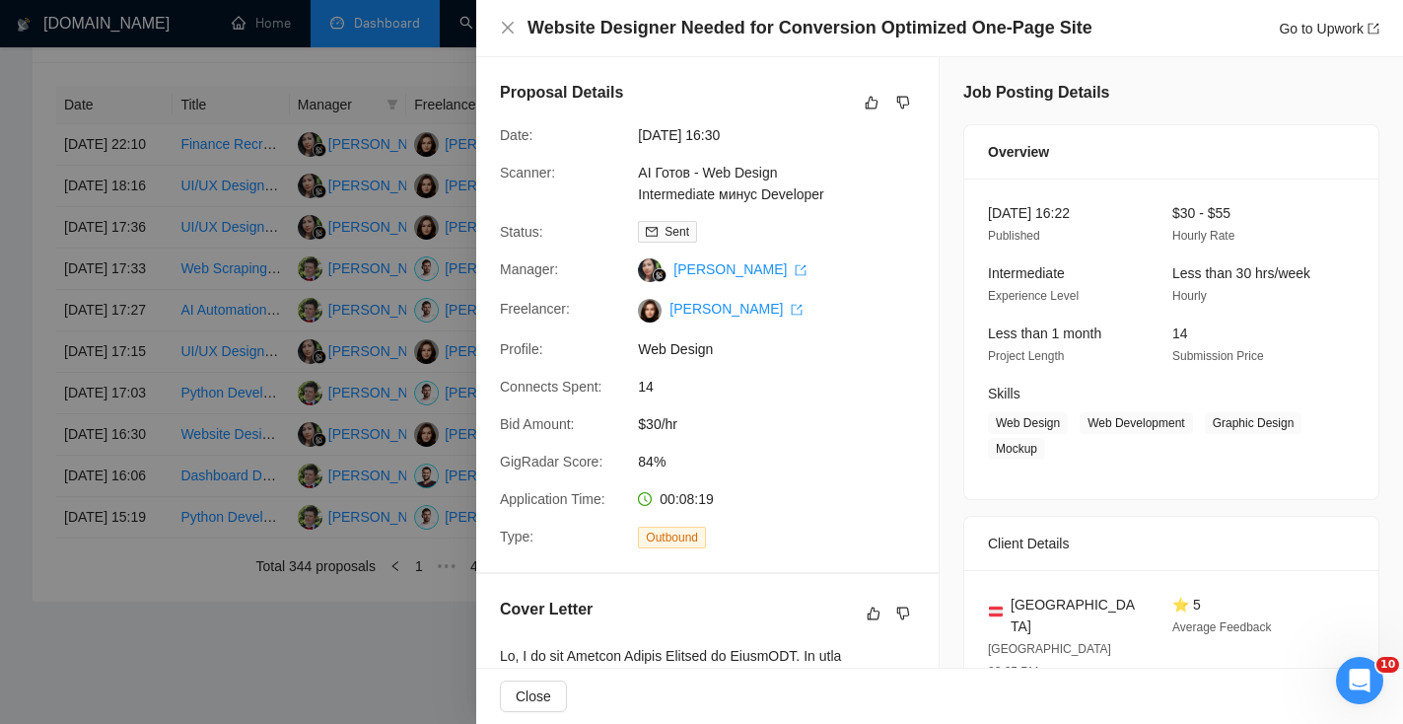
click at [324, 572] on div at bounding box center [701, 362] width 1403 height 724
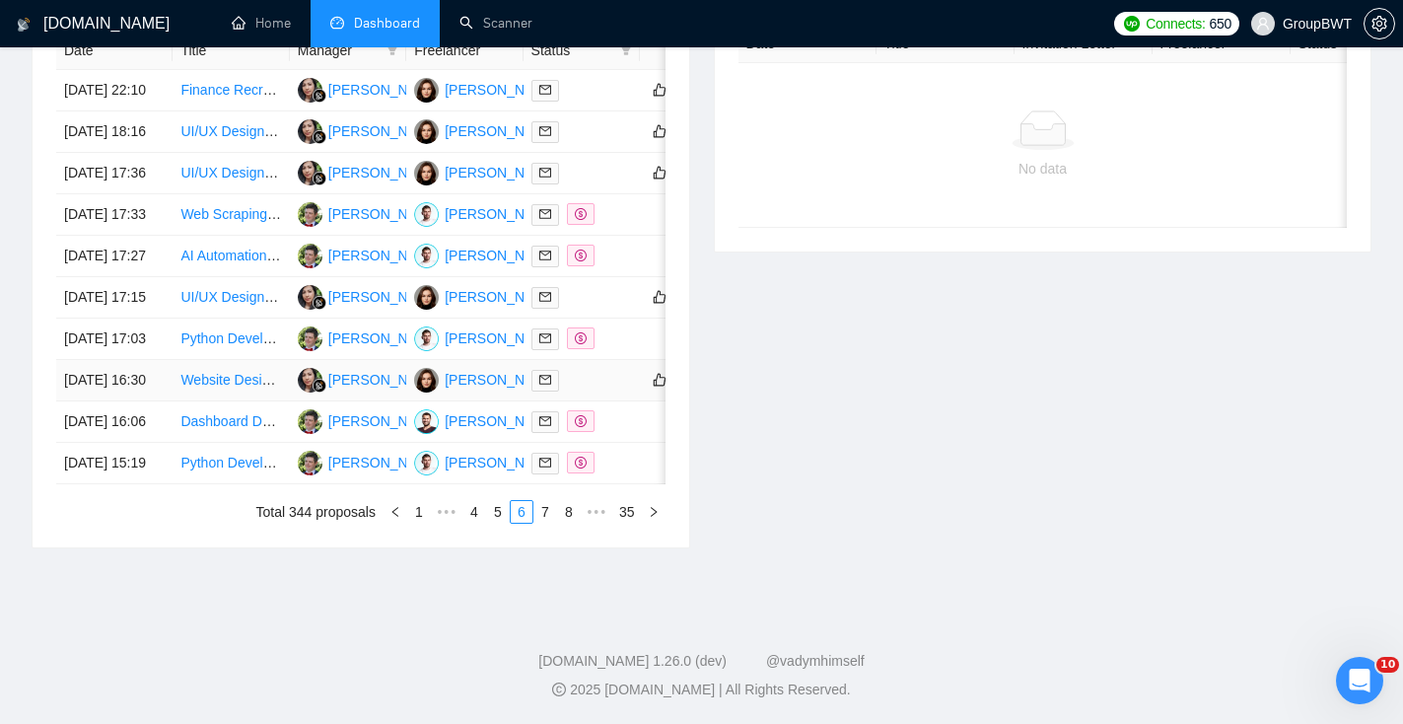
scroll to position [949, 0]
click at [544, 523] on link "7" at bounding box center [545, 512] width 22 height 22
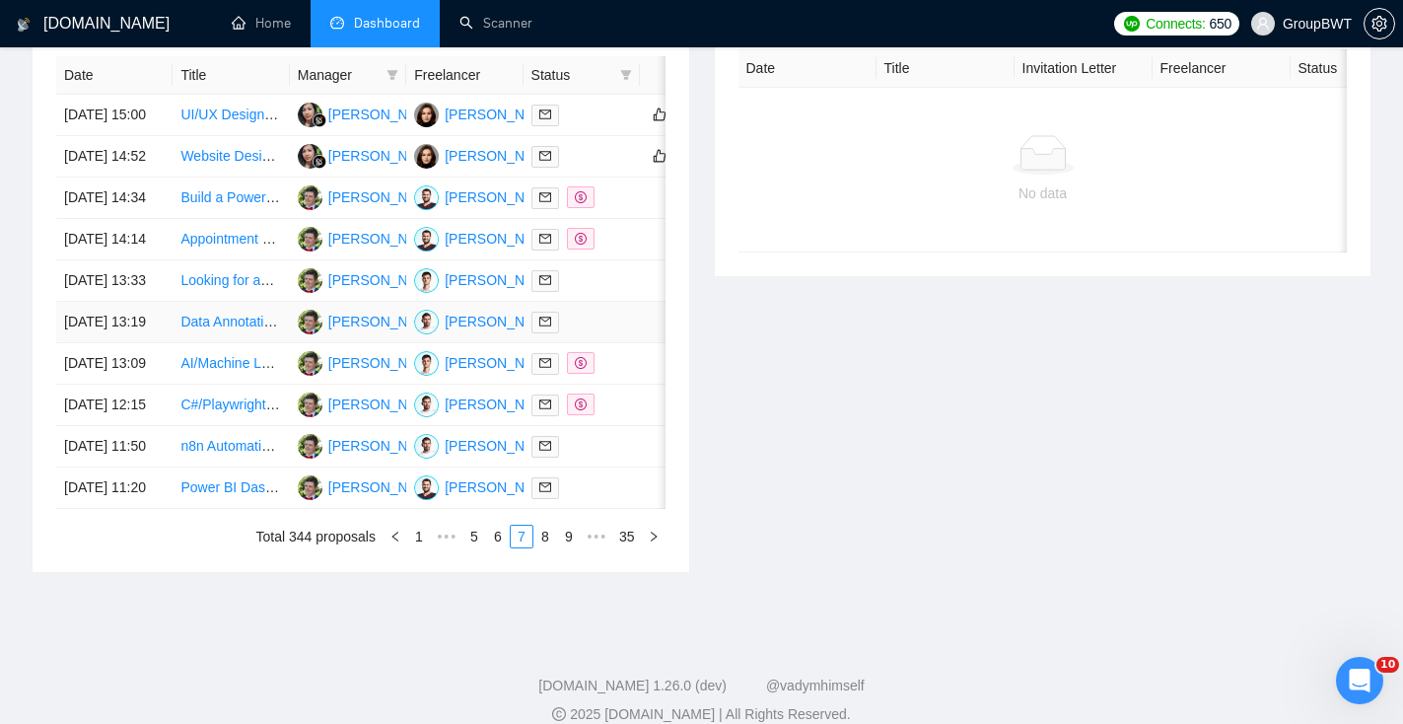
scroll to position [840, 0]
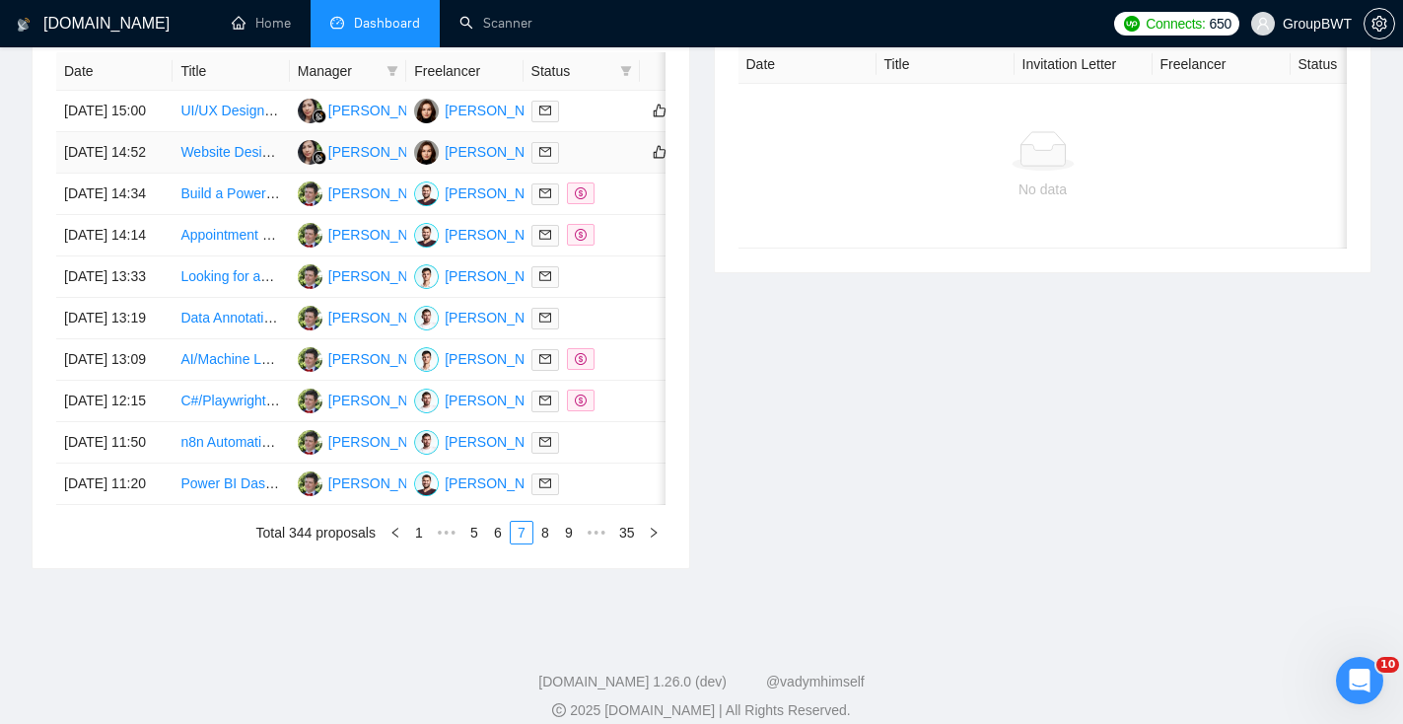
click at [550, 164] on span at bounding box center [546, 153] width 28 height 22
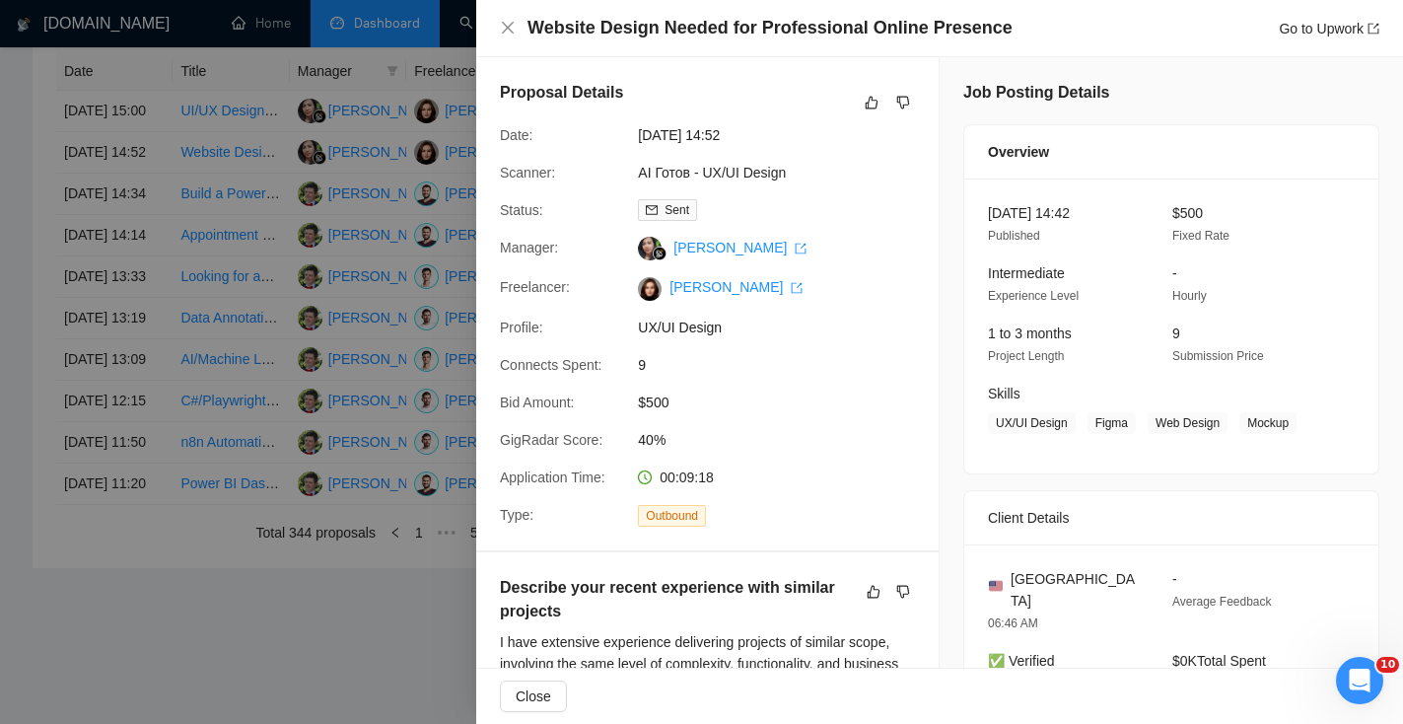
click at [373, 321] on div at bounding box center [701, 362] width 1403 height 724
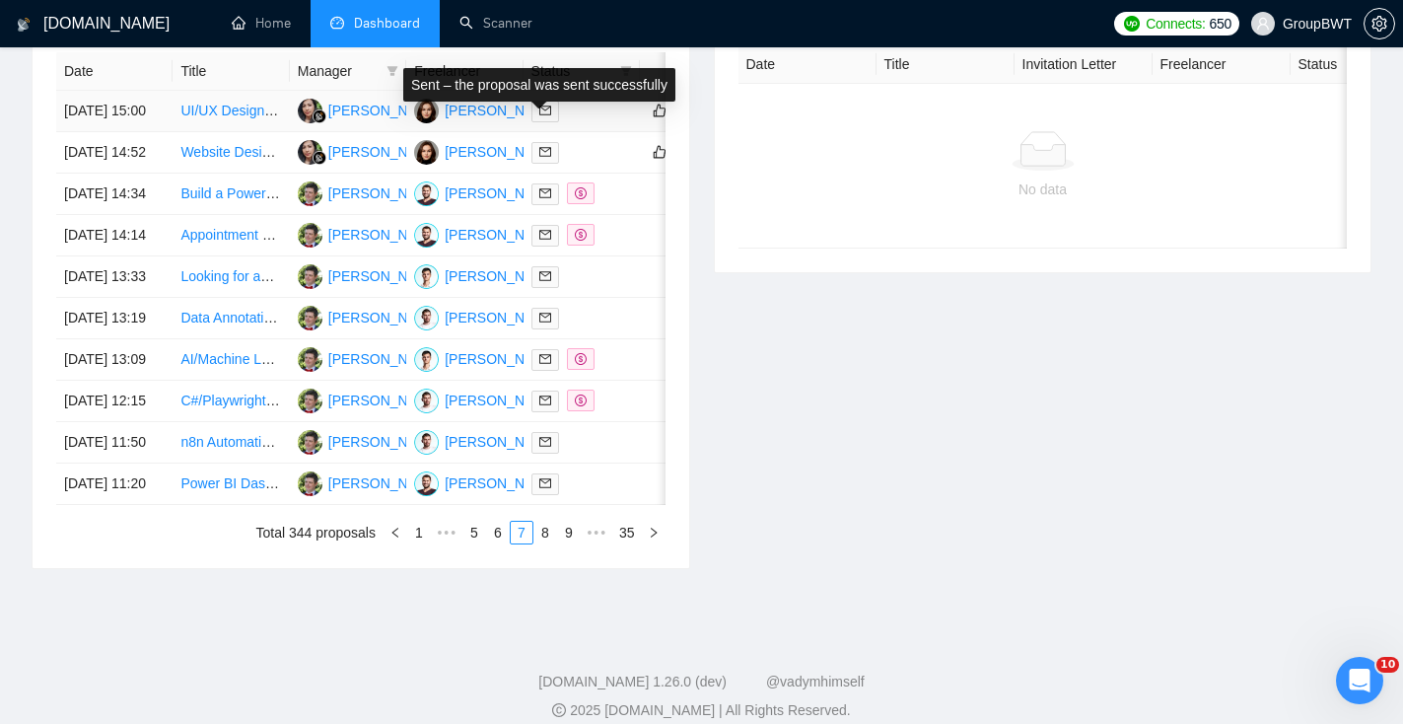
click at [547, 116] on icon "mail" at bounding box center [545, 111] width 12 height 12
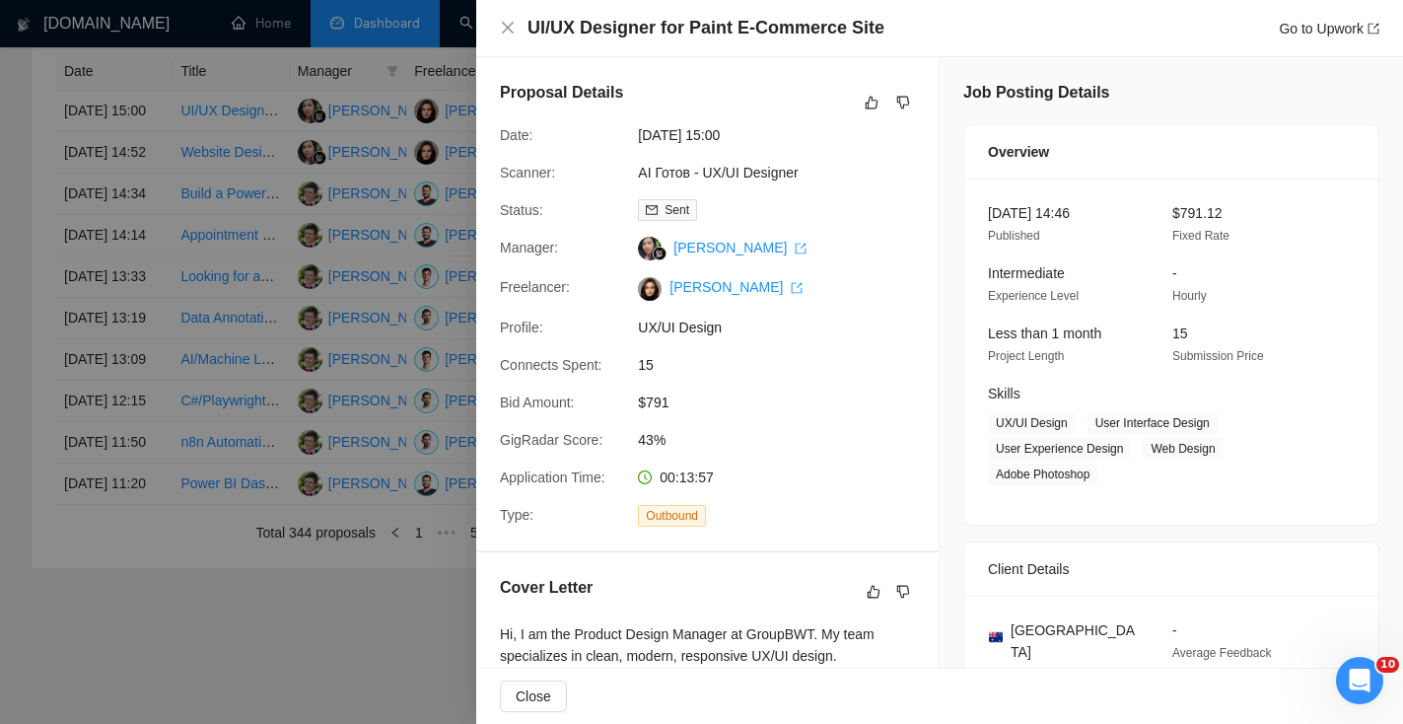
click at [394, 564] on div at bounding box center [701, 362] width 1403 height 724
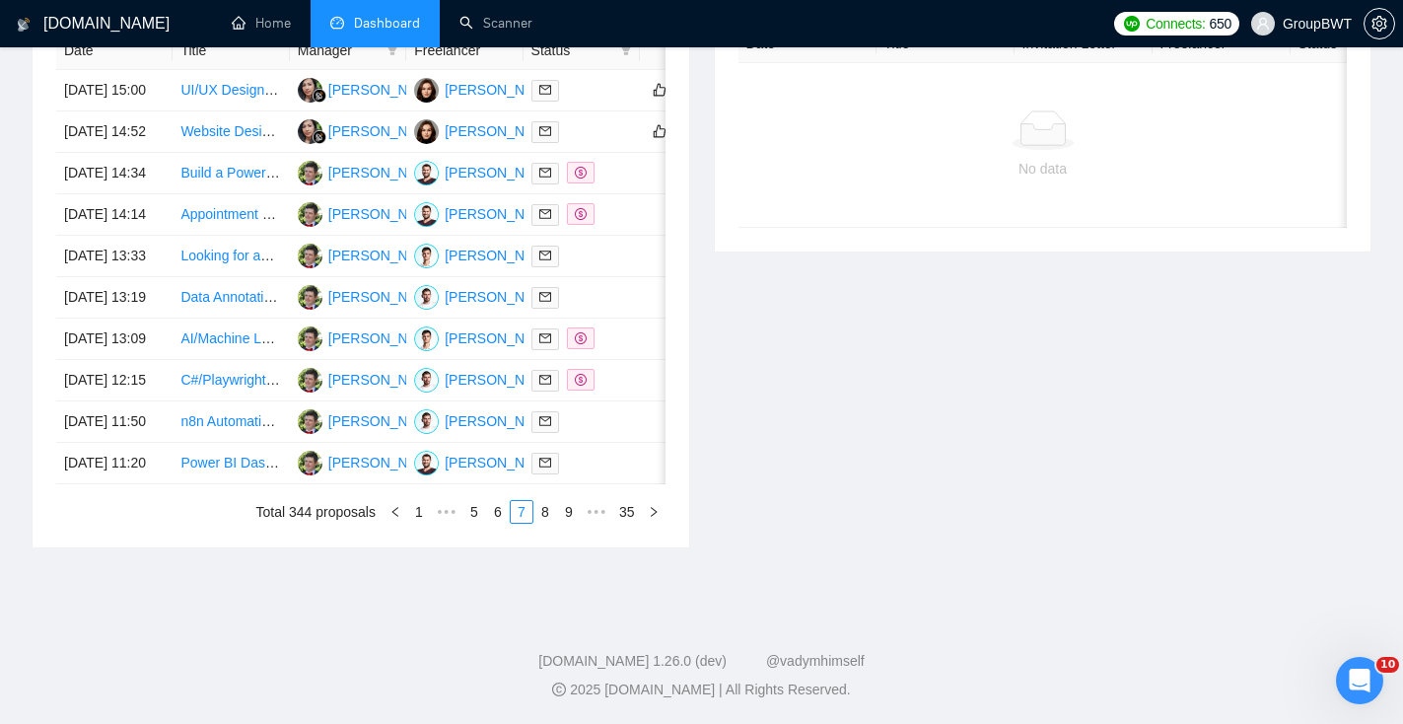
scroll to position [997, 0]
click at [497, 523] on link "6" at bounding box center [498, 512] width 22 height 22
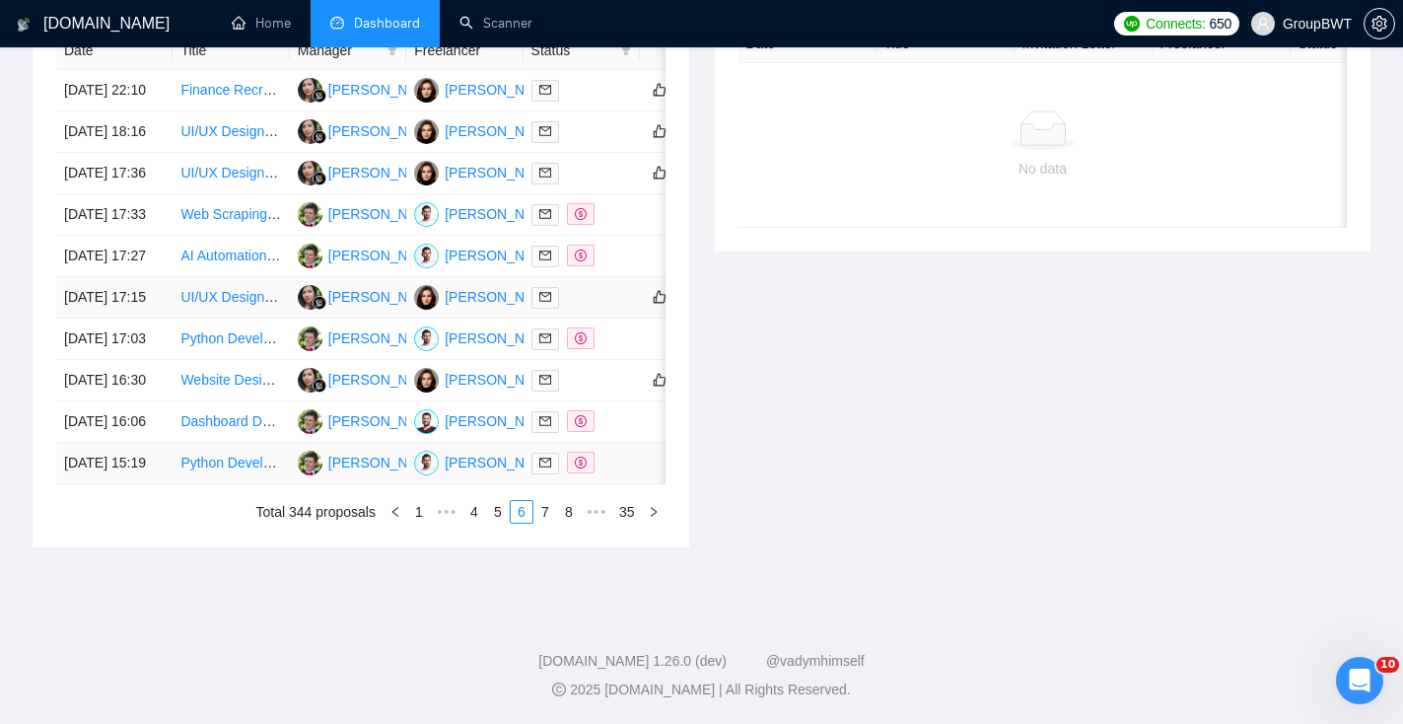
scroll to position [1005, 0]
click at [500, 523] on link "5" at bounding box center [498, 512] width 22 height 22
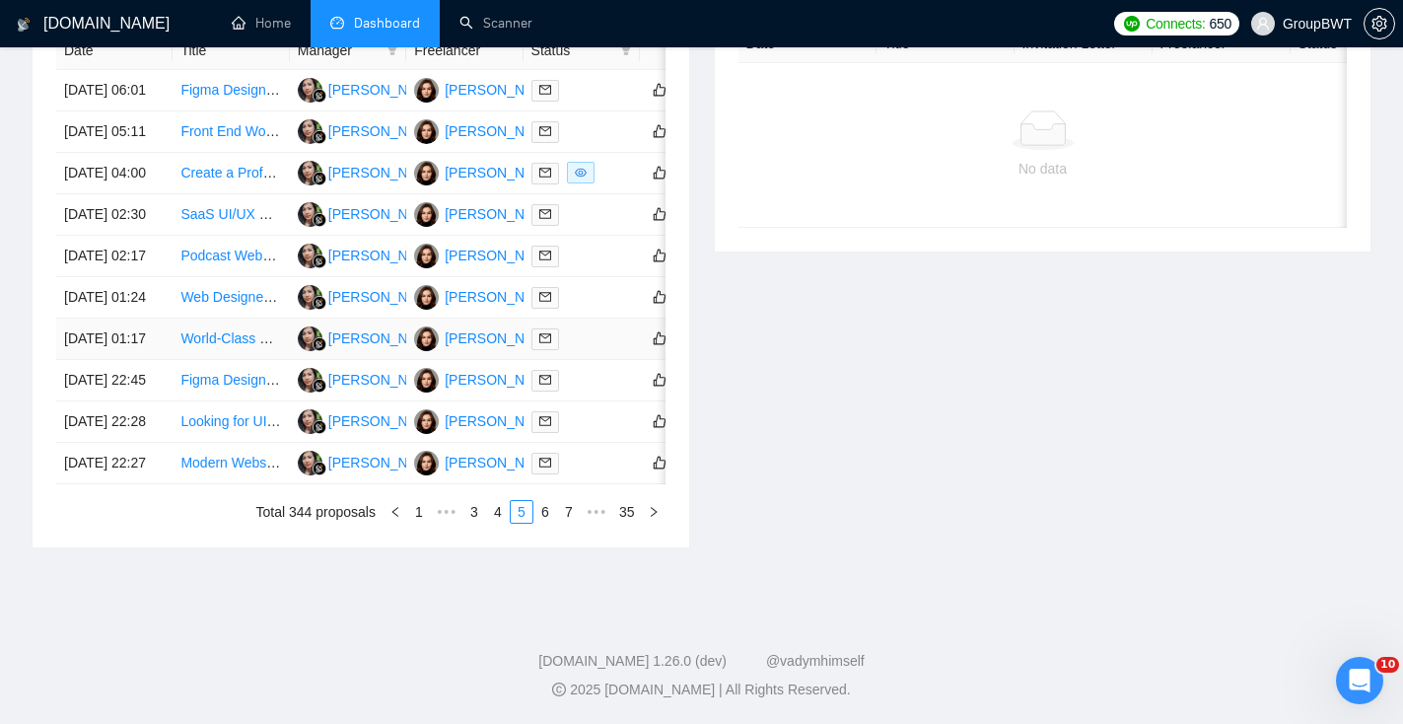
scroll to position [970, 0]
click at [543, 293] on icon "mail" at bounding box center [545, 297] width 12 height 12
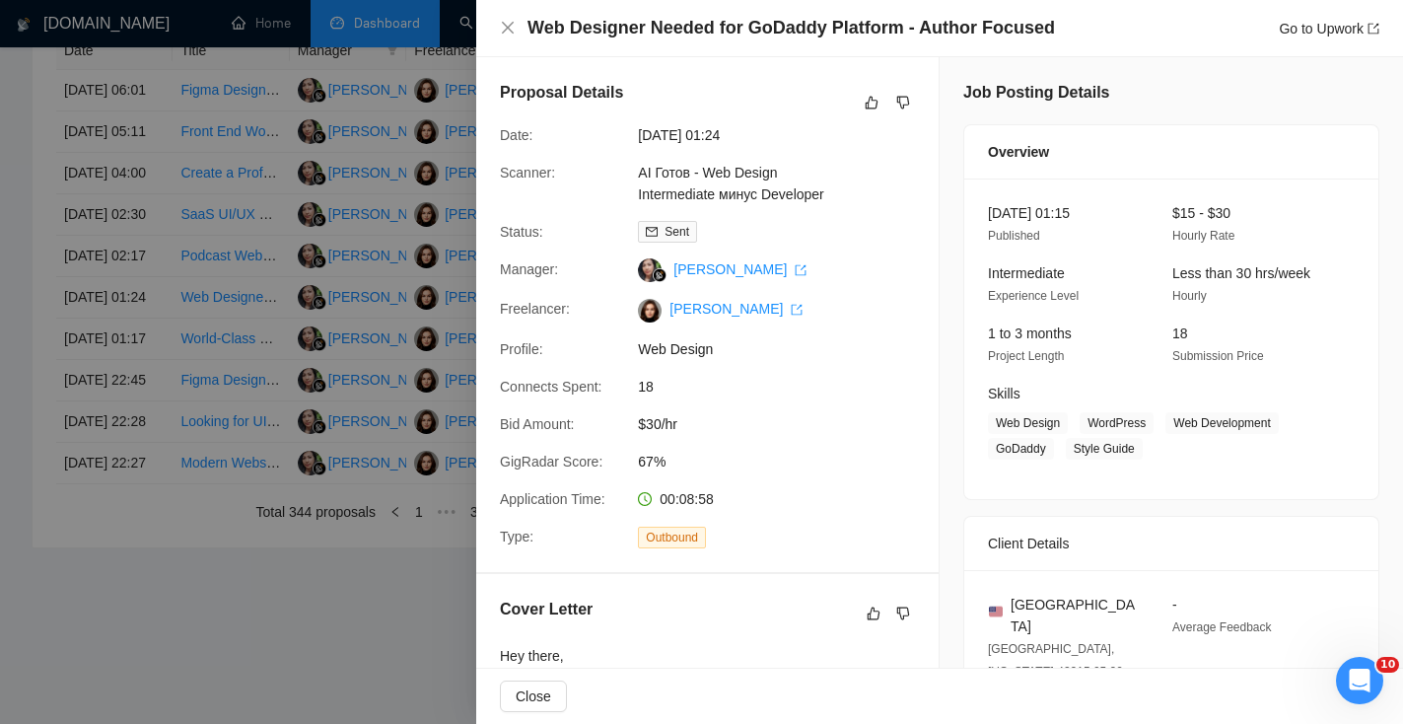
click at [307, 443] on div at bounding box center [701, 362] width 1403 height 724
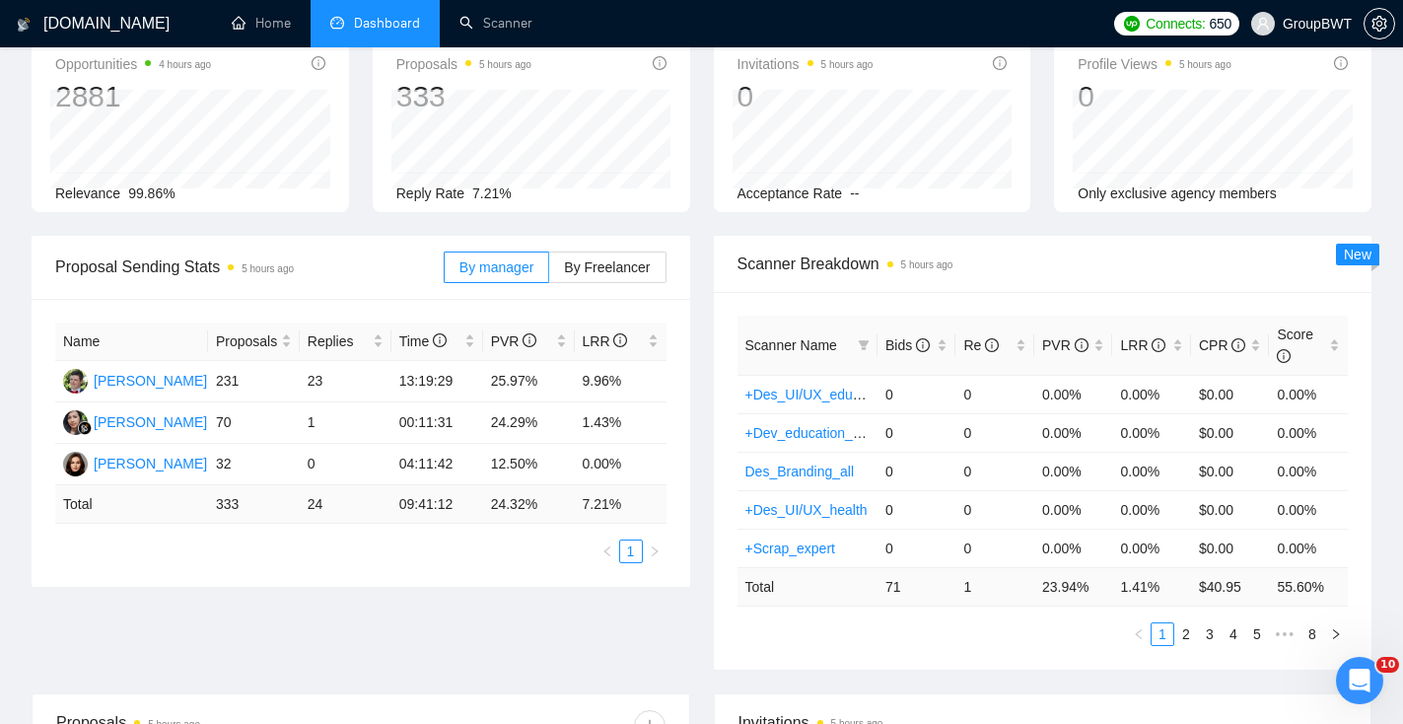
scroll to position [0, 0]
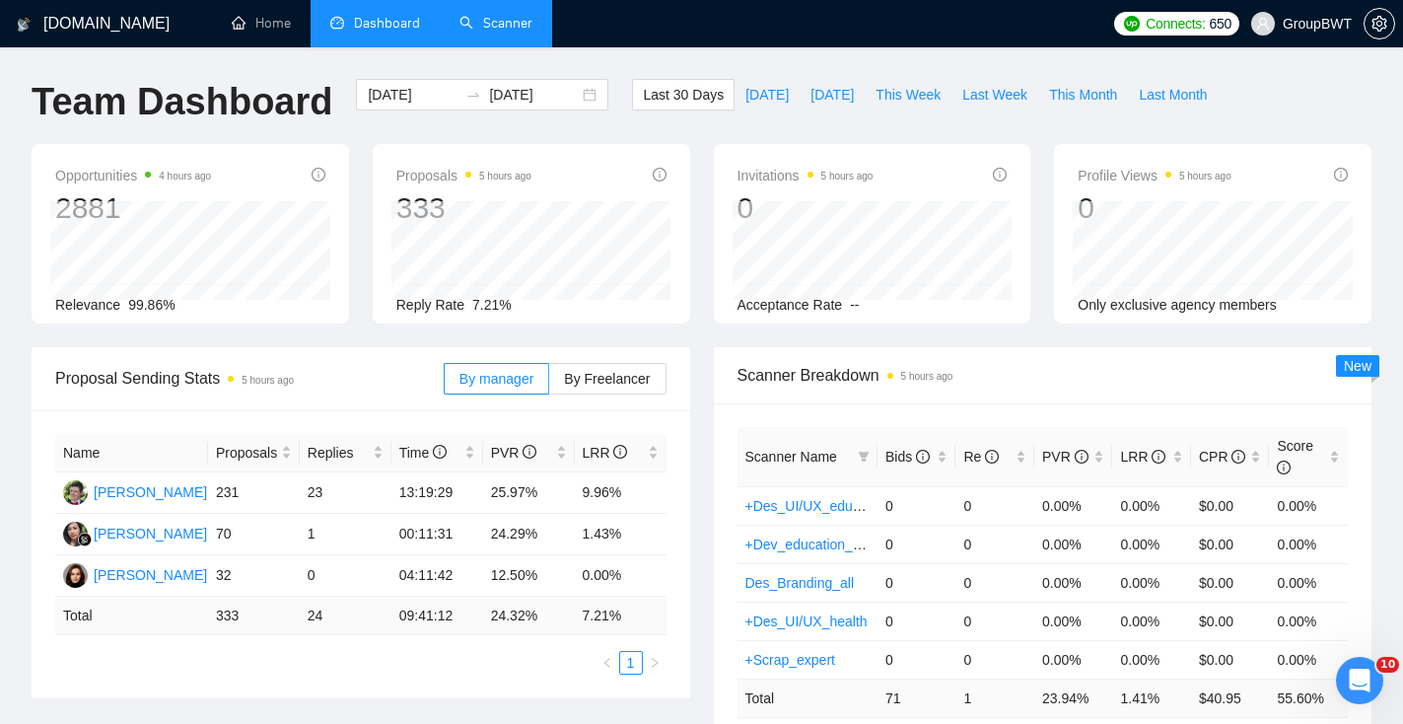
click at [526, 21] on link "Scanner" at bounding box center [496, 23] width 73 height 17
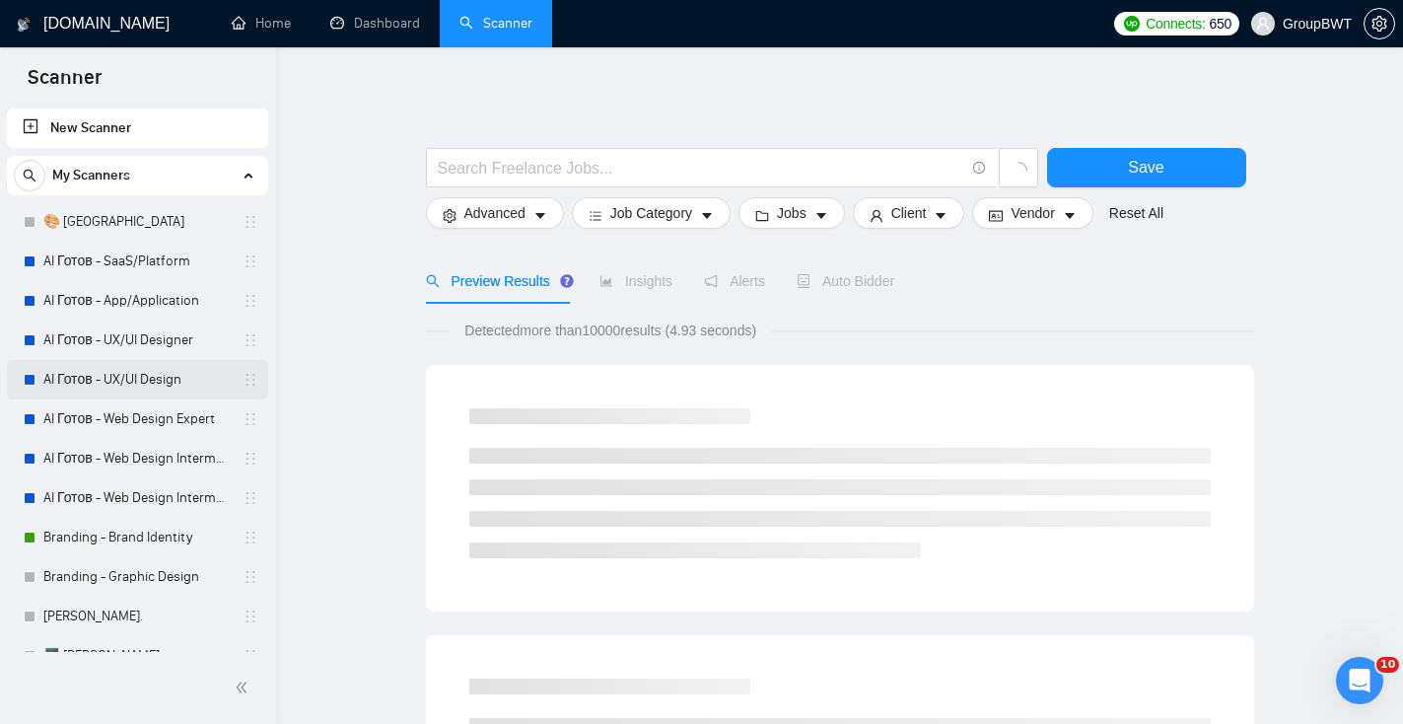
click at [114, 386] on link "AI Готов - UX/UI Design" at bounding box center [136, 379] width 187 height 39
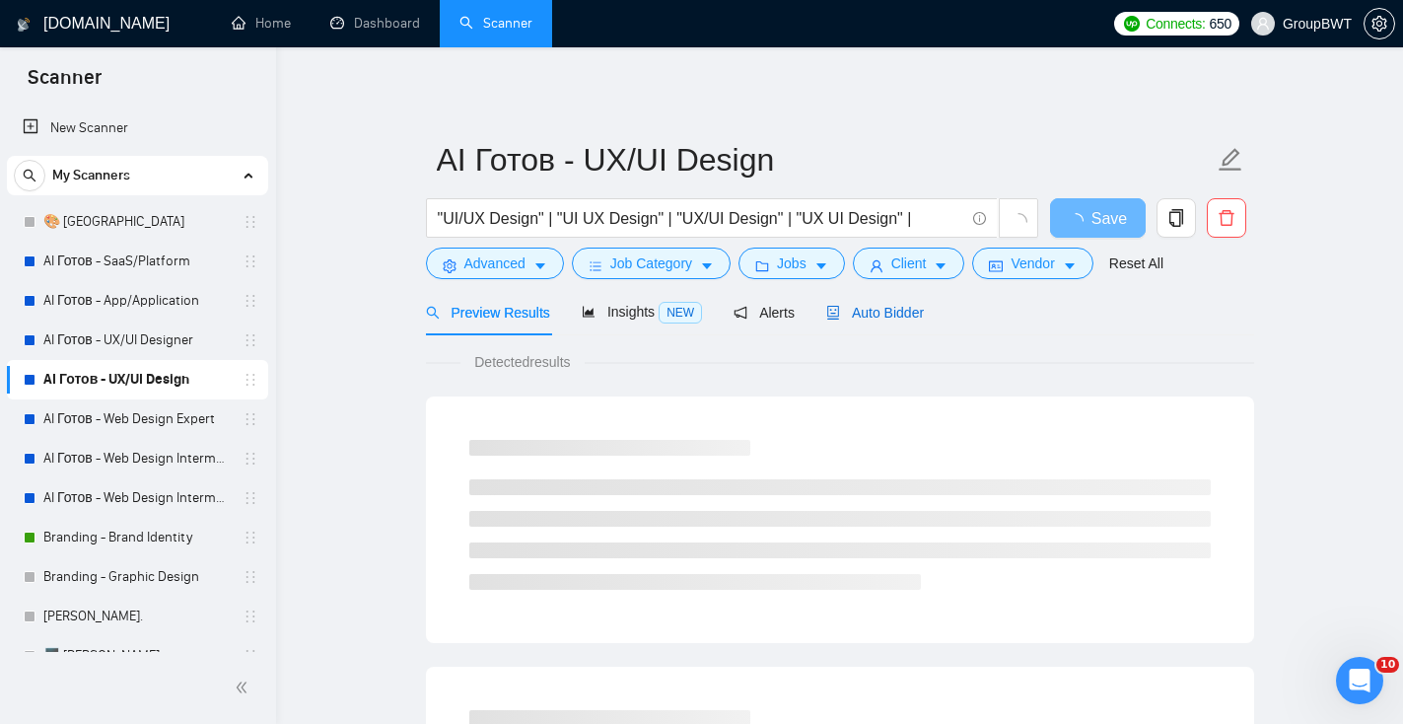
click at [864, 315] on span "Auto Bidder" at bounding box center [875, 313] width 98 height 16
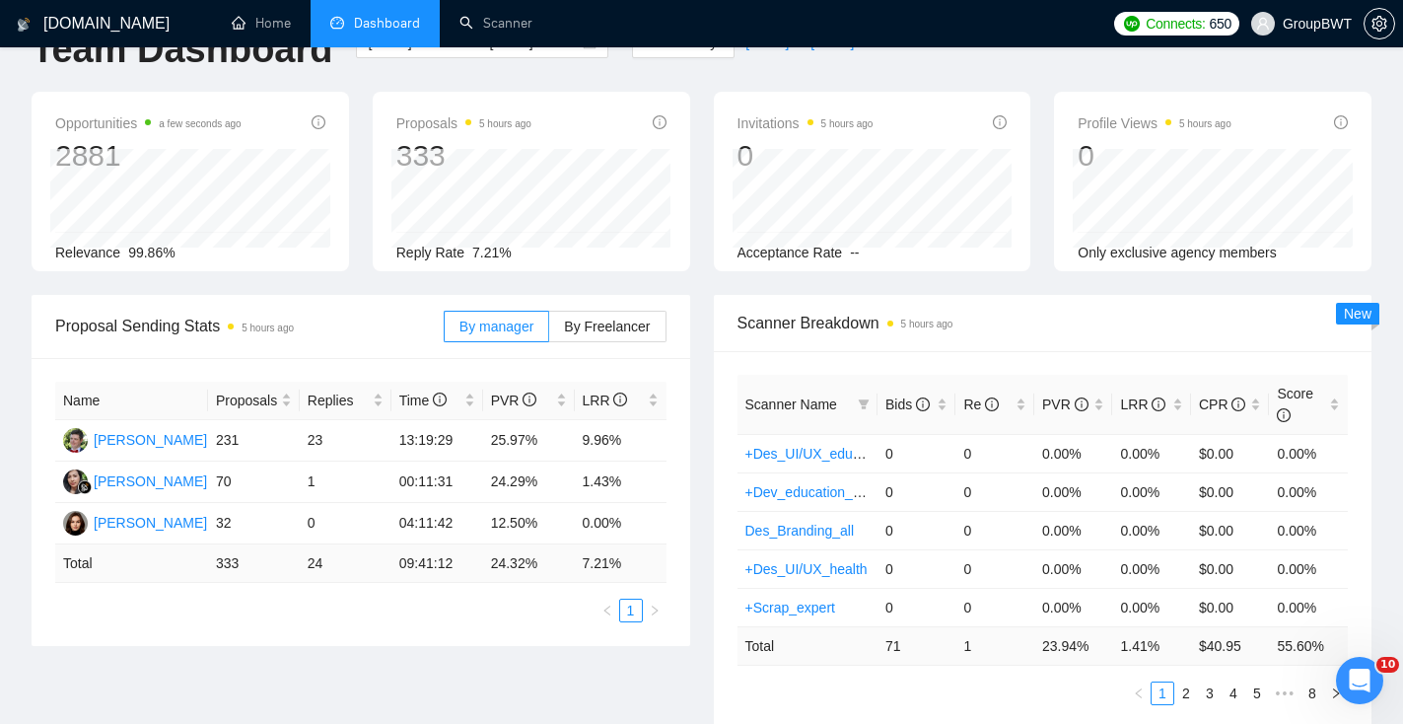
scroll to position [58, 0]
